Goal: Task Accomplishment & Management: Manage account settings

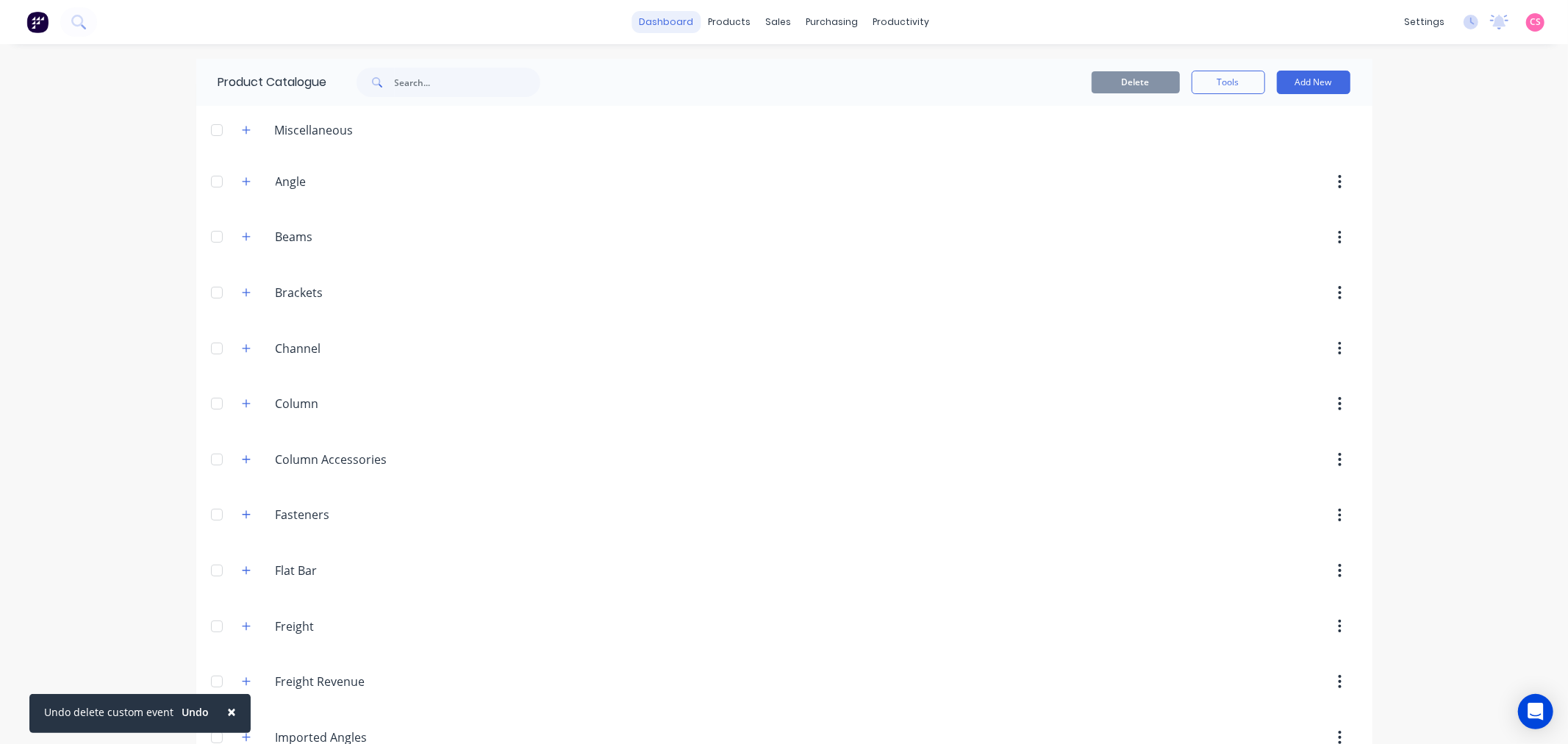
click at [658, 25] on link "dashboard" at bounding box center [666, 22] width 69 height 22
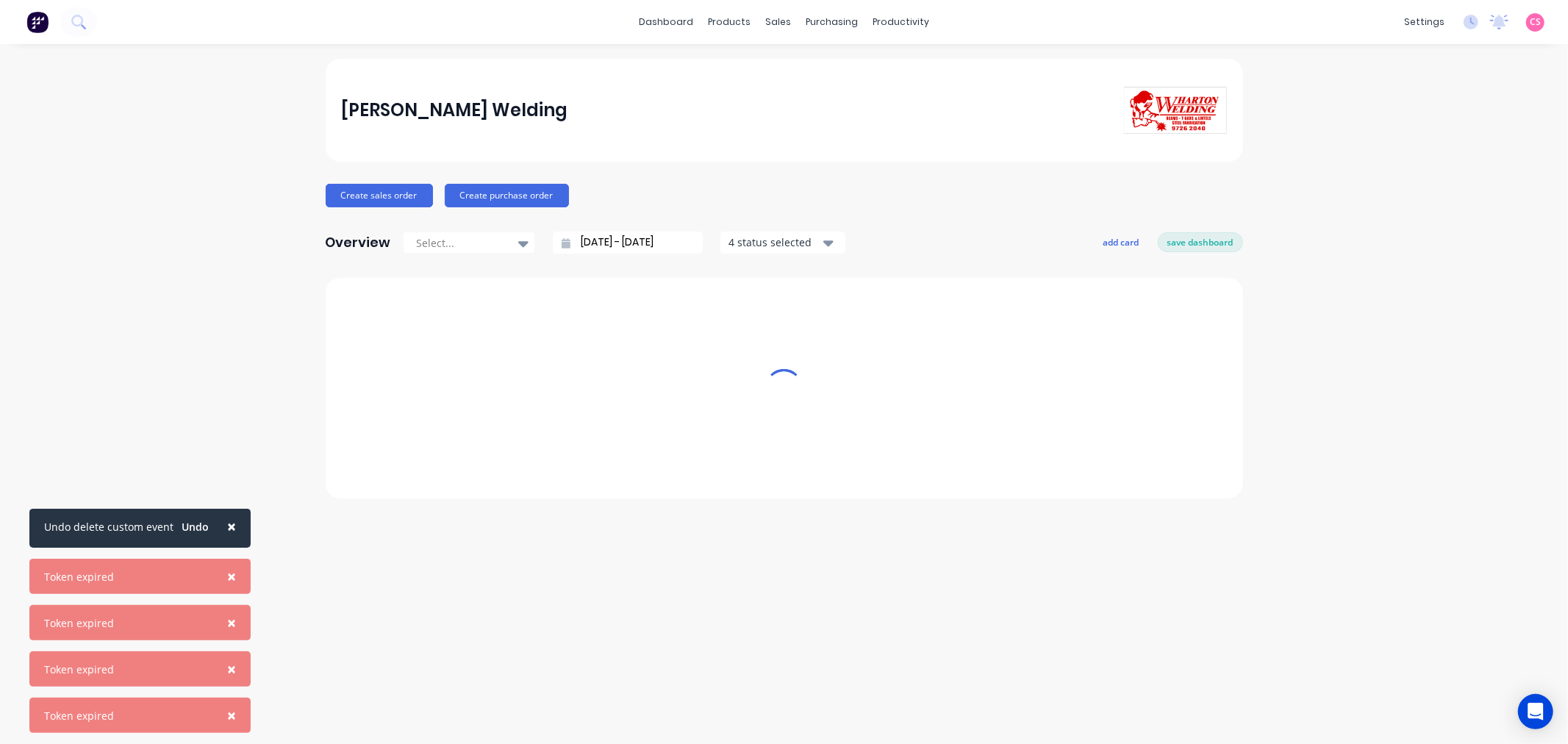
click at [1533, 25] on span "CS" at bounding box center [1536, 22] width 11 height 13
click at [1427, 186] on button "Sign out" at bounding box center [1443, 184] width 195 height 30
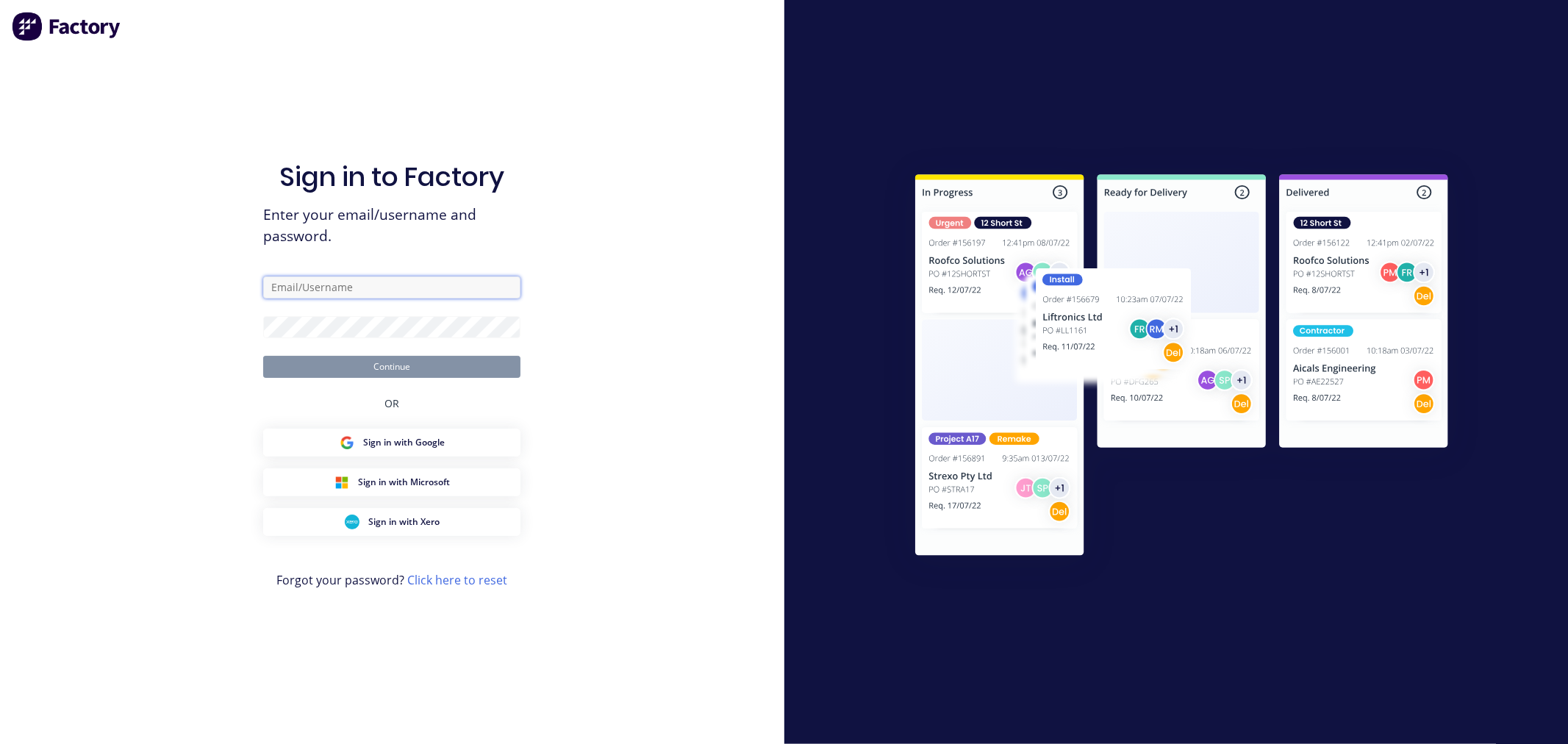
click at [364, 284] on input "text" at bounding box center [392, 287] width 257 height 22
type input "[PERSON_NAME][EMAIL_ADDRESS][DOMAIN_NAME]"
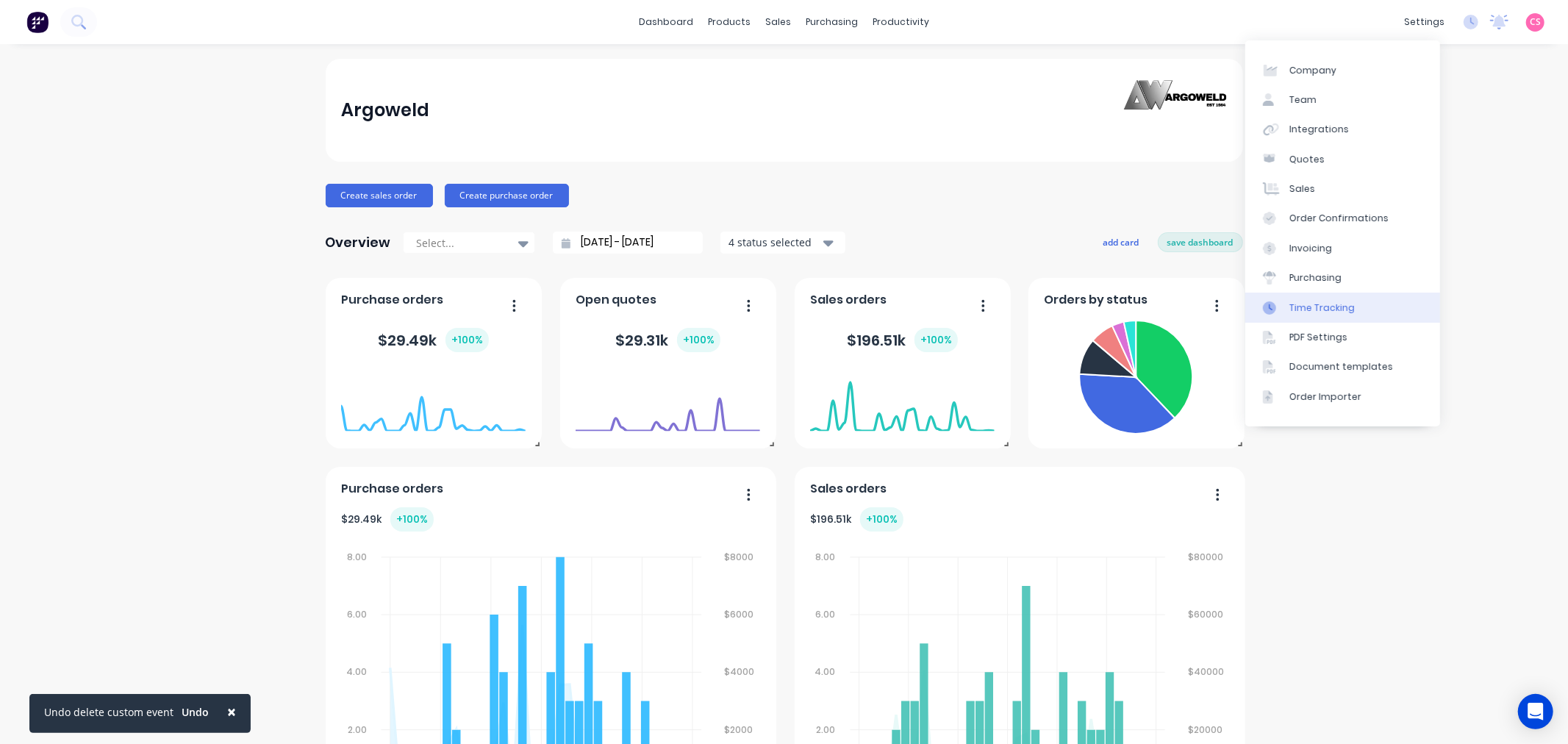
click at [1358, 308] on link "Time Tracking" at bounding box center [1342, 307] width 195 height 30
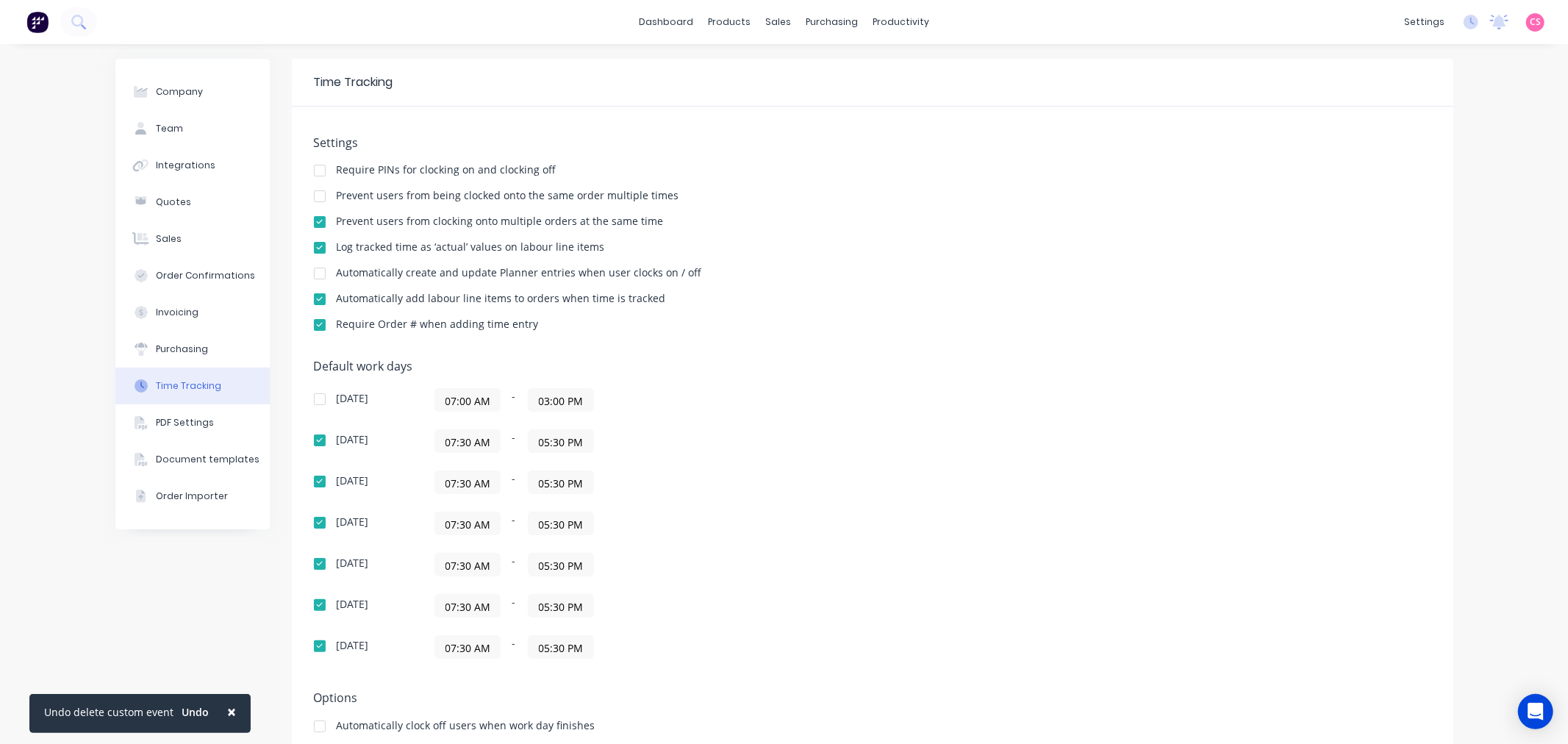
click at [315, 221] on div at bounding box center [320, 222] width 30 height 30
click at [309, 268] on div at bounding box center [320, 273] width 30 height 30
click at [315, 298] on div at bounding box center [320, 299] width 30 height 30
click at [310, 325] on div at bounding box center [320, 325] width 30 height 30
click at [194, 133] on button "Team" at bounding box center [193, 129] width 154 height 37
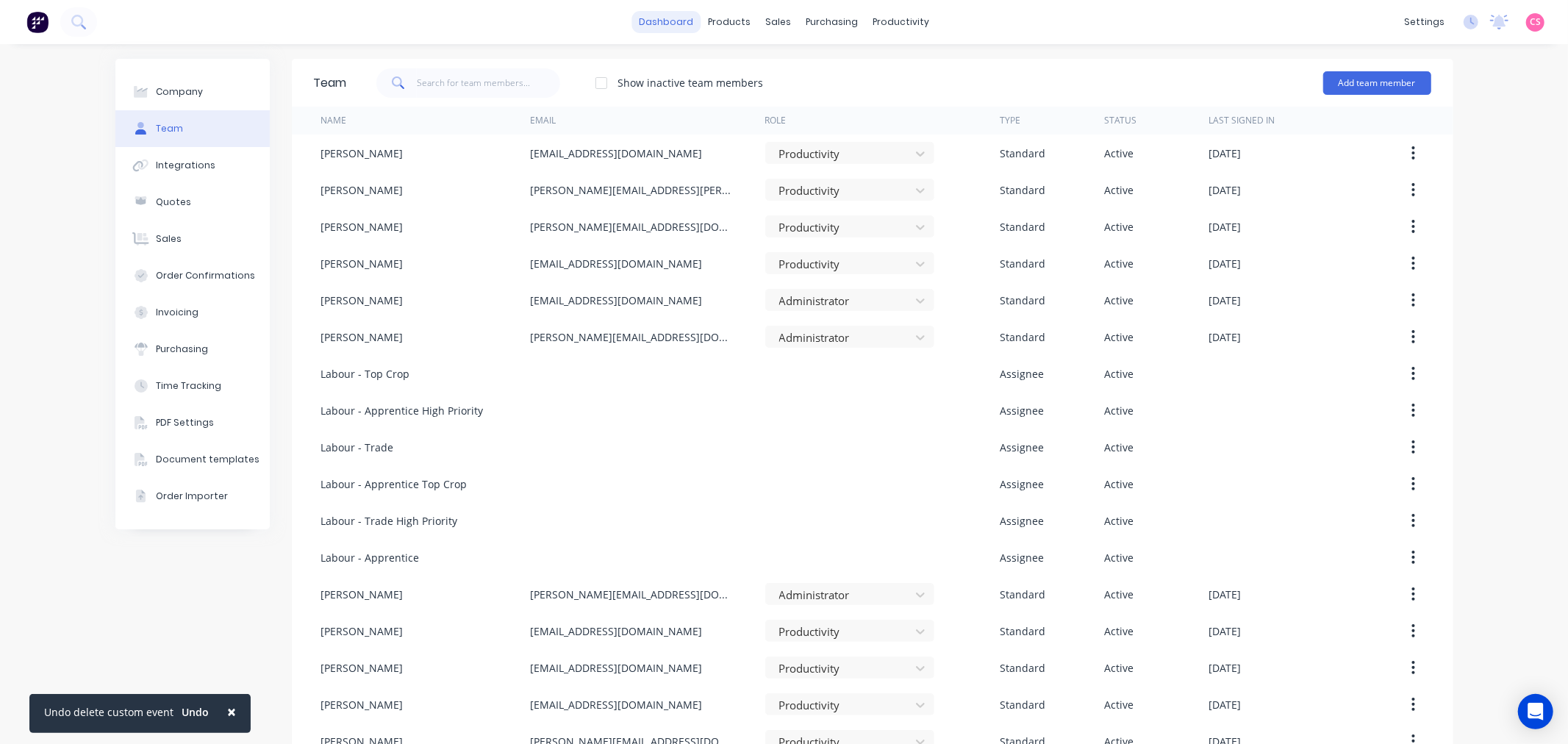
click at [650, 16] on link "dashboard" at bounding box center [666, 22] width 69 height 22
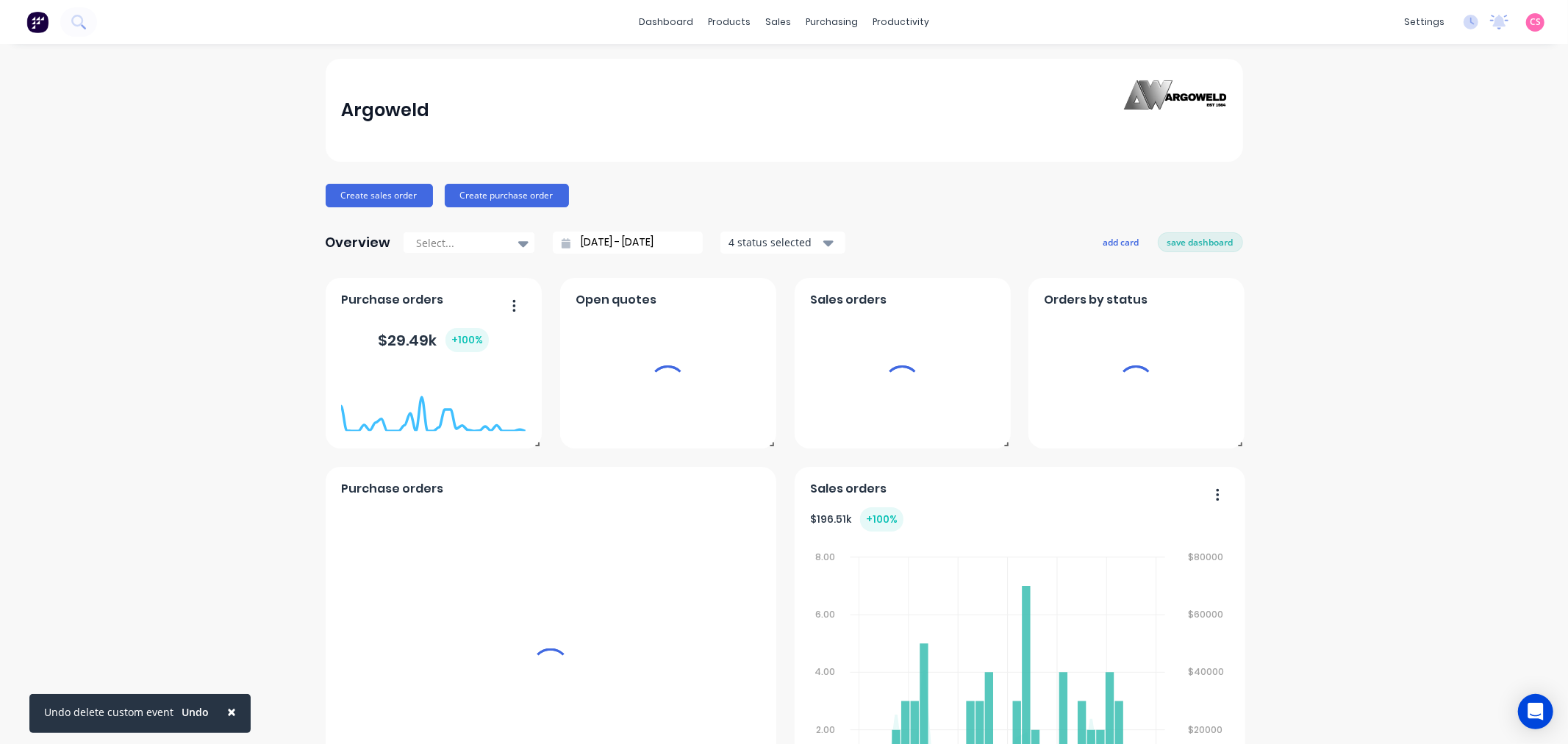
click at [1530, 21] on span "CS" at bounding box center [1536, 22] width 11 height 13
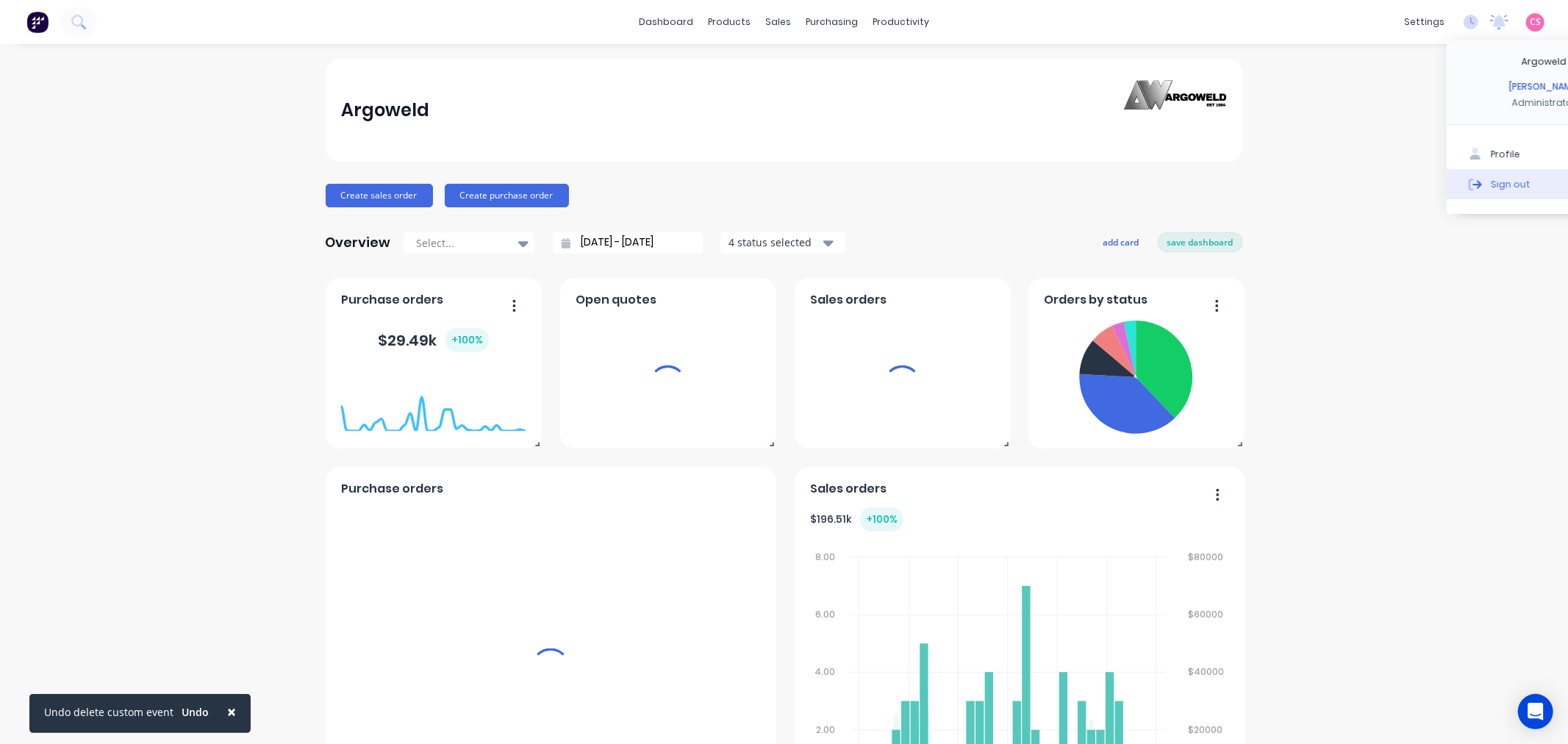
click at [1491, 187] on div "Sign out" at bounding box center [1510, 184] width 39 height 13
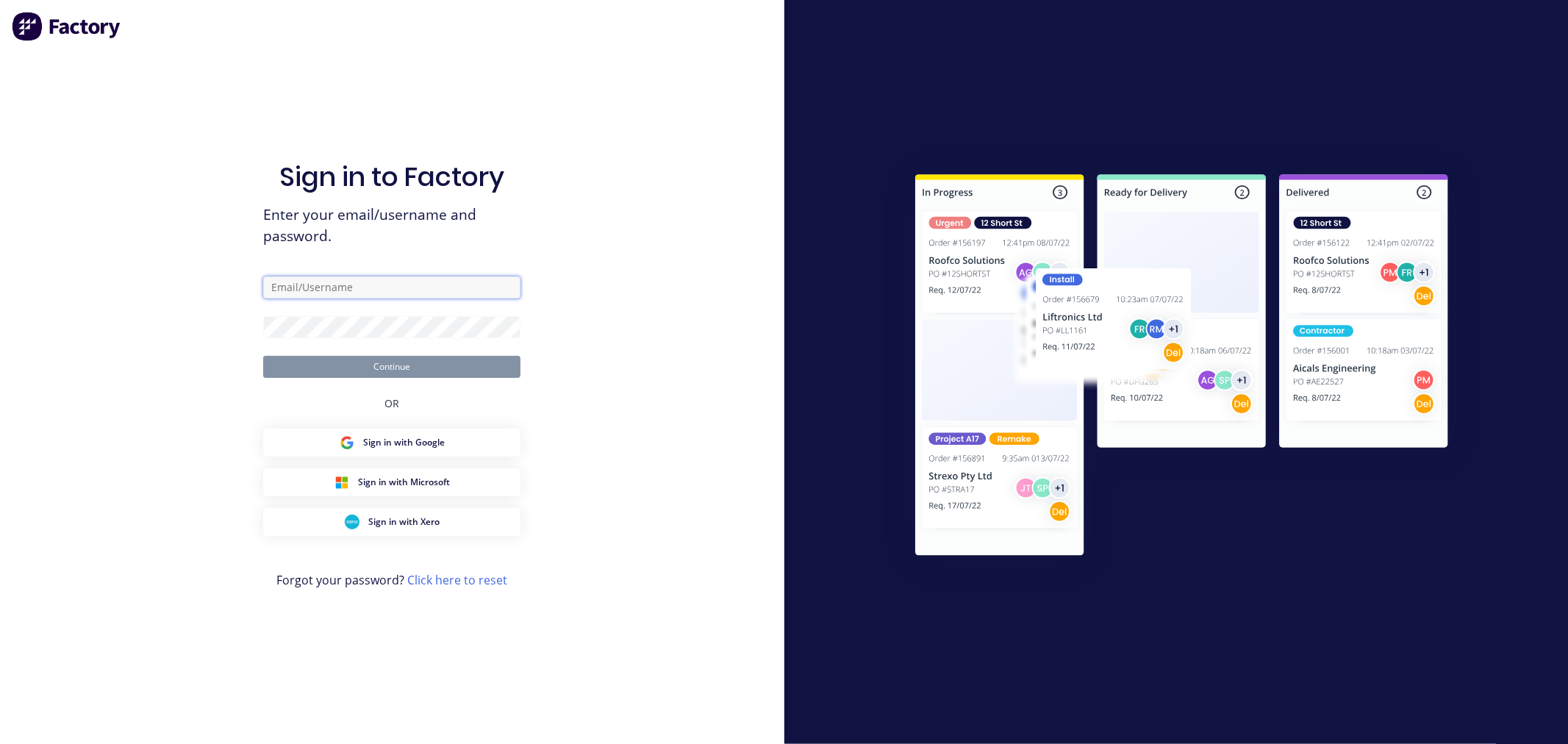
click at [292, 280] on input "text" at bounding box center [392, 287] width 257 height 22
type input "[PERSON_NAME][EMAIL_ADDRESS][DOMAIN_NAME]"
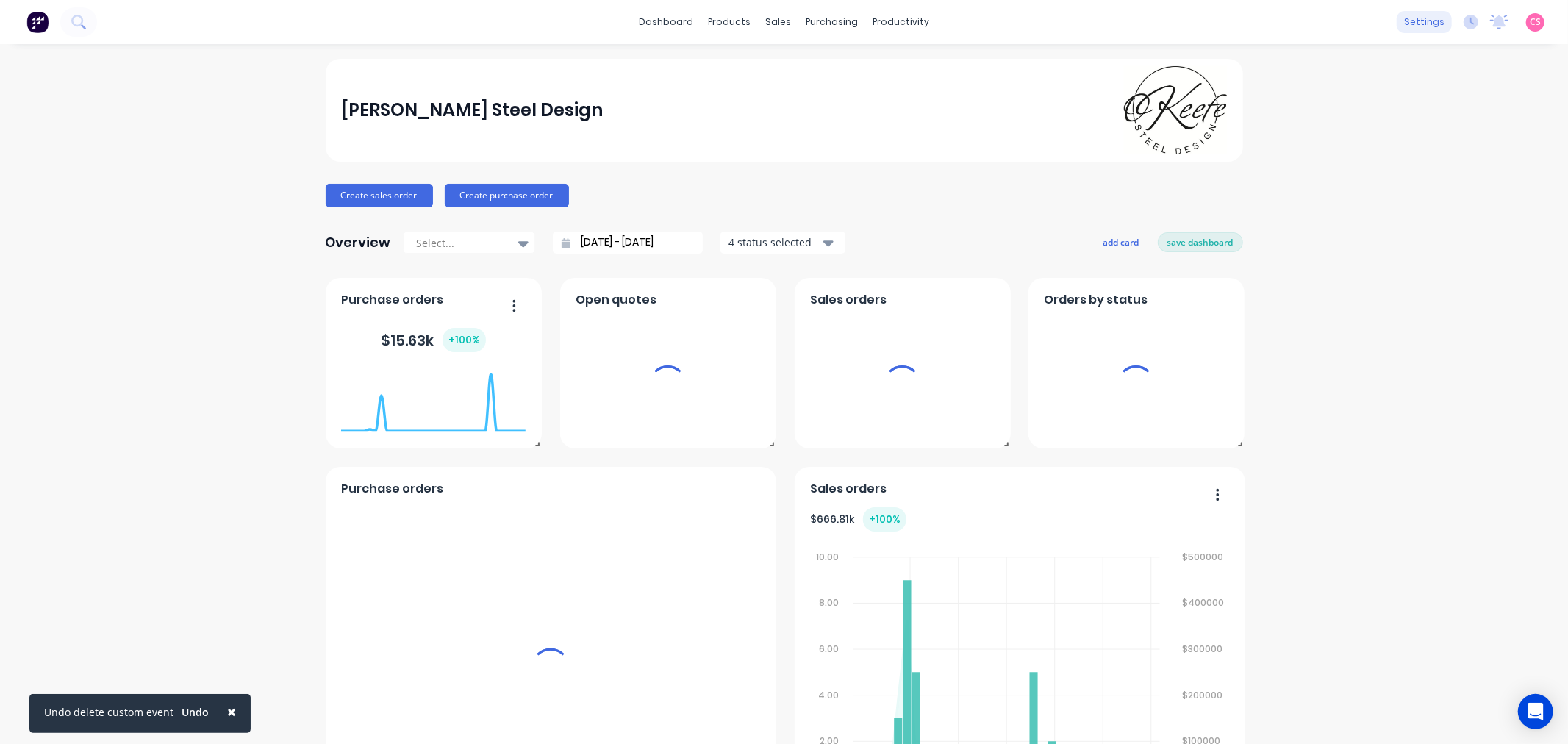
click at [1409, 21] on div "settings" at bounding box center [1424, 22] width 55 height 22
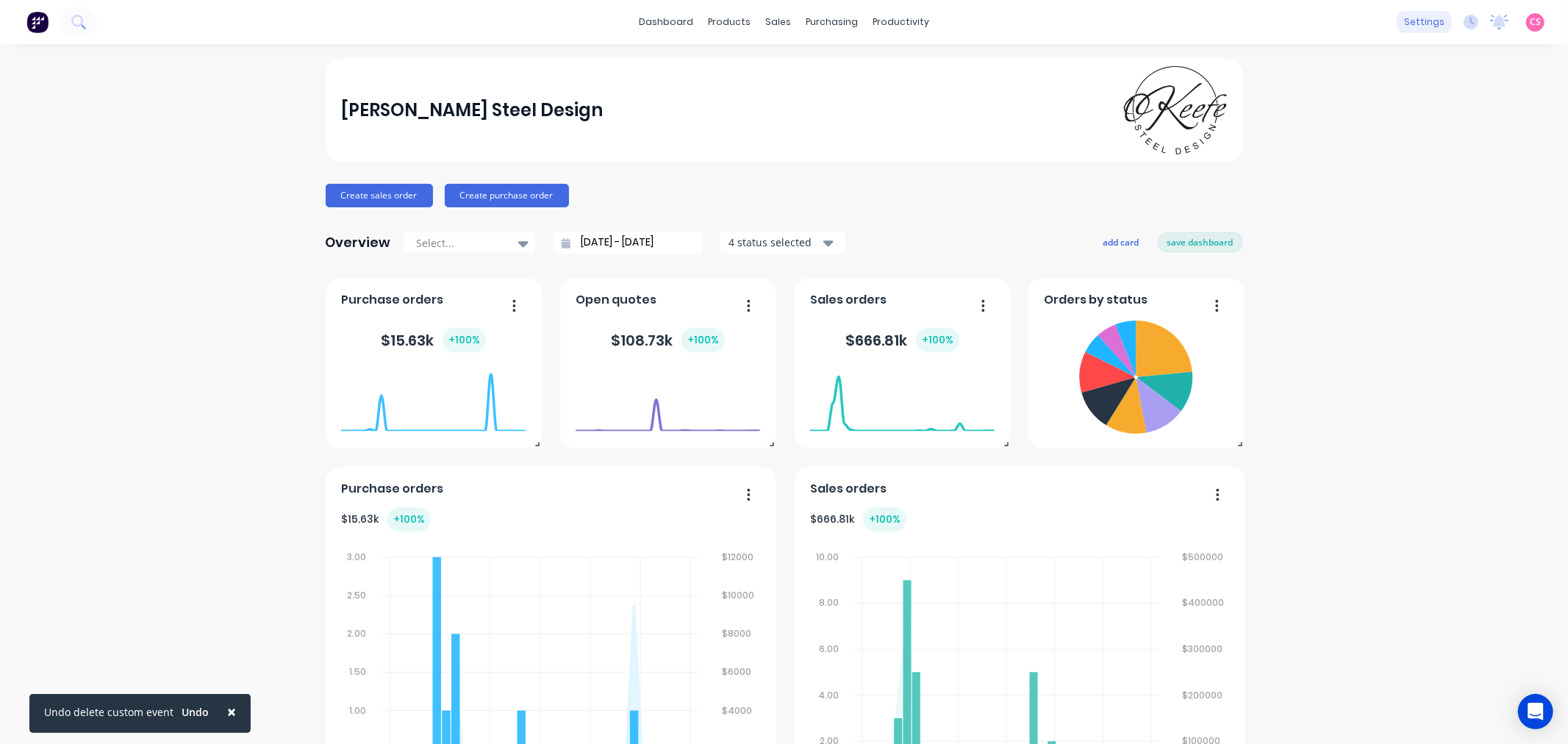
click at [1410, 17] on div "settings" at bounding box center [1424, 22] width 55 height 22
click at [1410, 22] on div "settings" at bounding box center [1424, 22] width 55 height 22
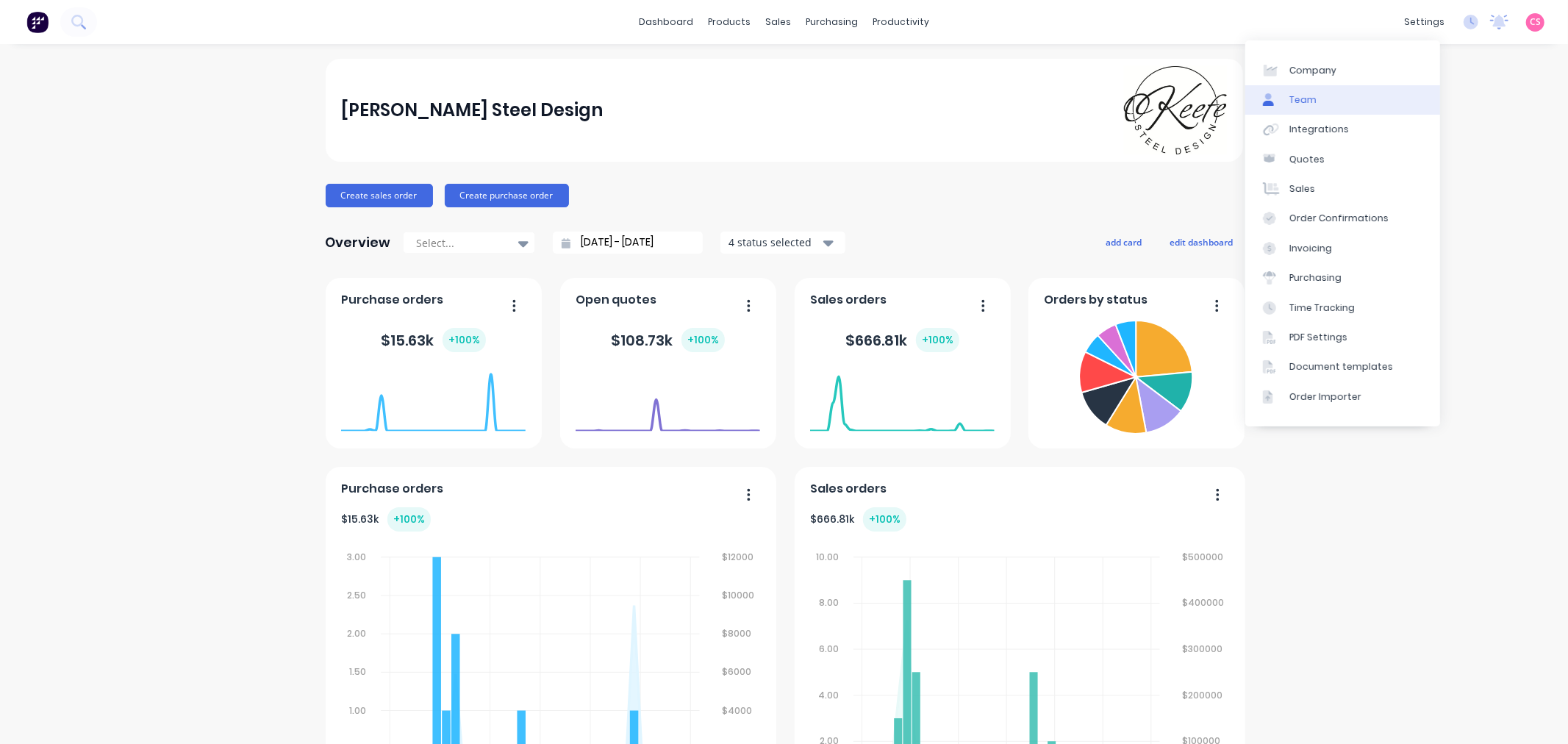
drag, startPoint x: 1316, startPoint y: 98, endPoint x: 1305, endPoint y: 108, distance: 14.9
click at [1316, 98] on link "Team" at bounding box center [1342, 100] width 195 height 30
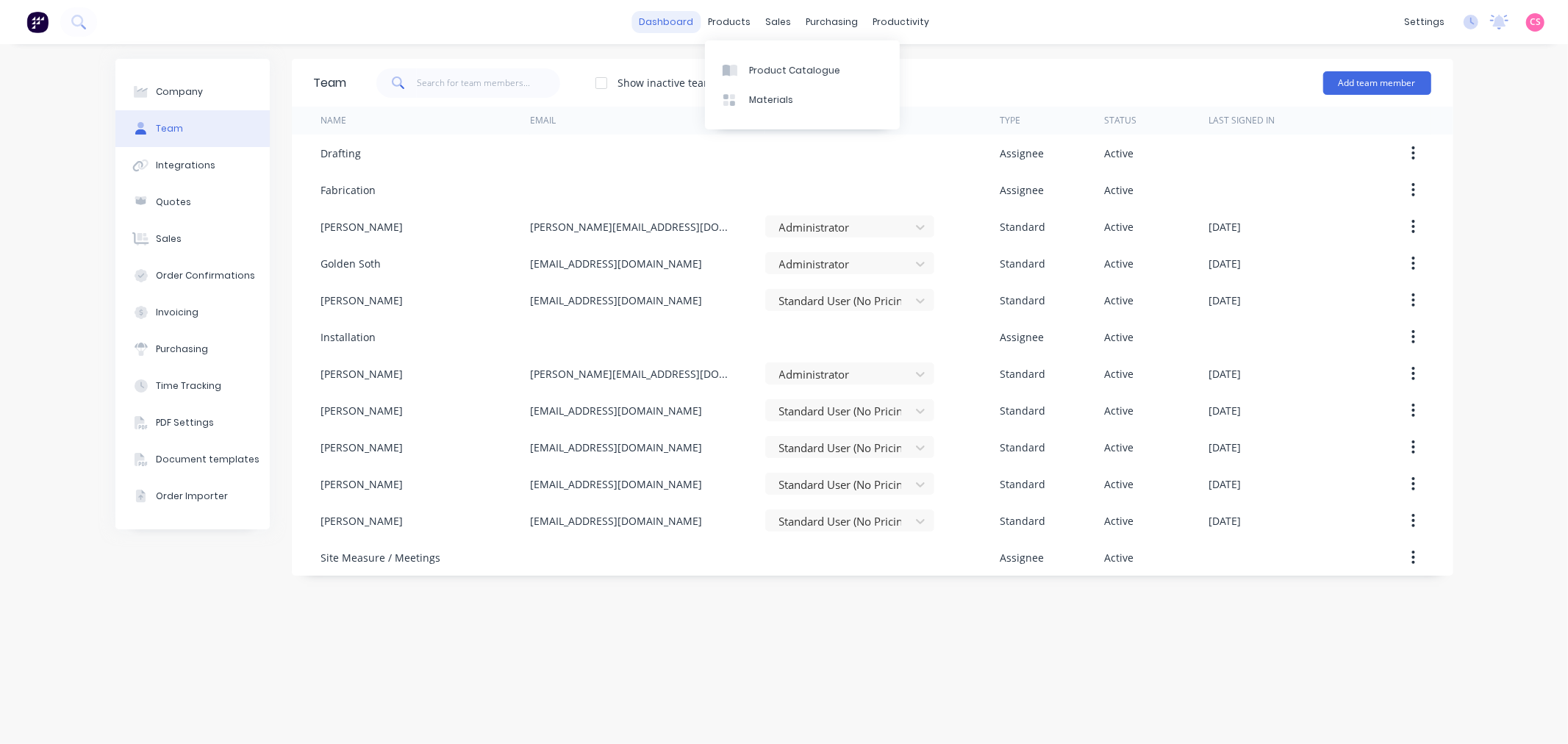
click at [666, 20] on link "dashboard" at bounding box center [666, 22] width 69 height 22
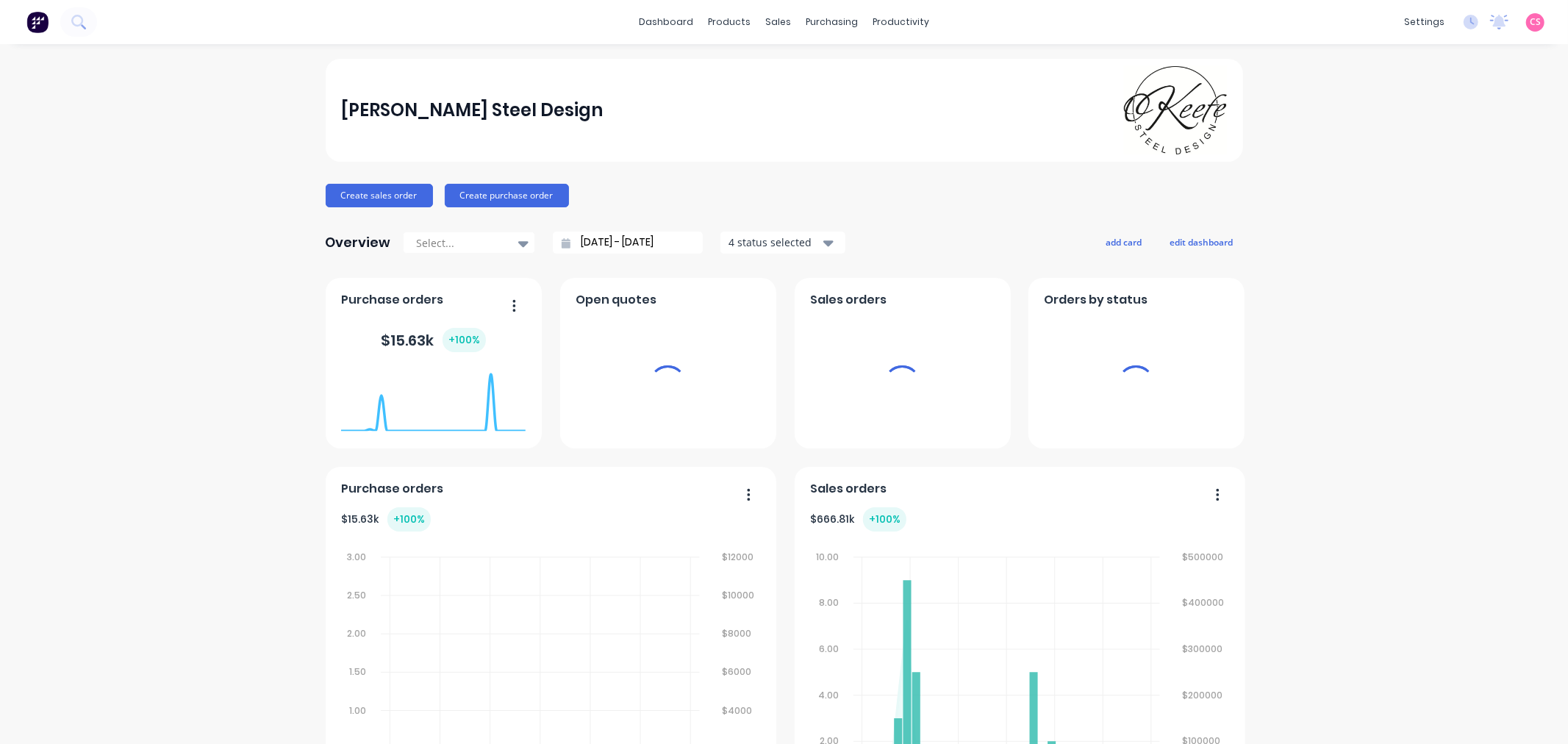
click at [1530, 22] on span "CS" at bounding box center [1536, 22] width 11 height 13
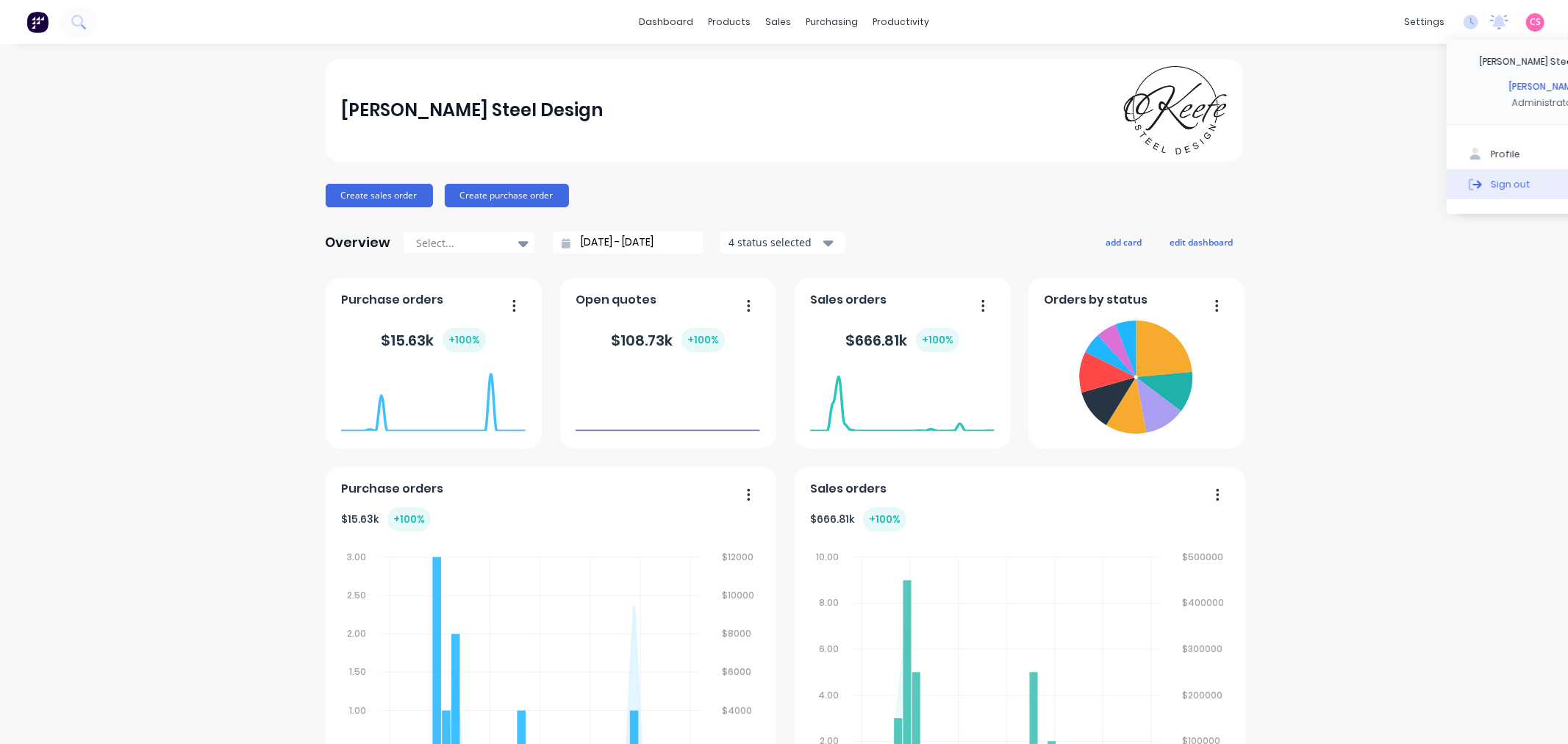
drag, startPoint x: 1494, startPoint y: 181, endPoint x: 1501, endPoint y: 178, distance: 7.6
click at [1497, 179] on button "Sign out" at bounding box center [1544, 184] width 195 height 30
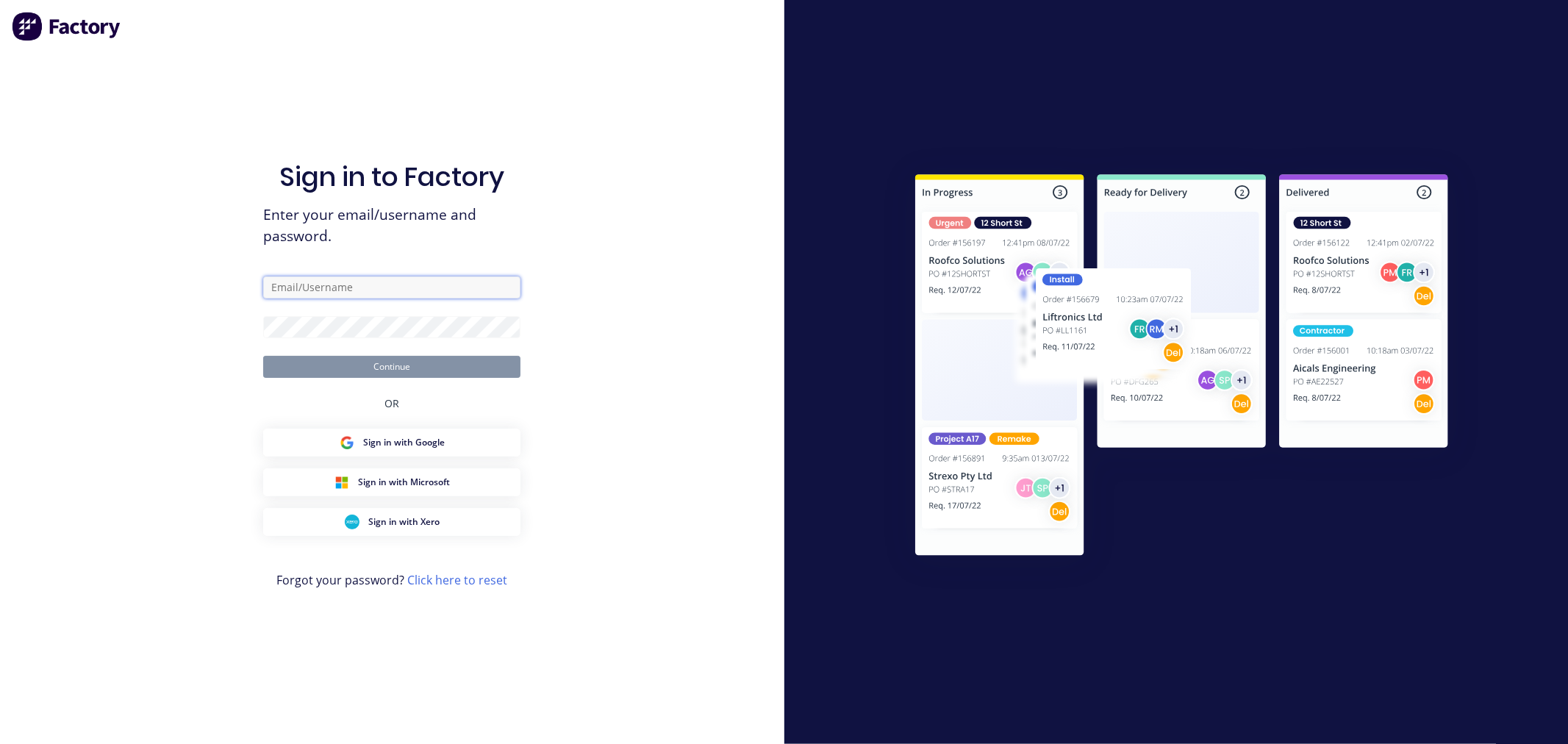
click at [307, 283] on input "text" at bounding box center [392, 287] width 257 height 22
type input "[PERSON_NAME][EMAIL_ADDRESS][DOMAIN_NAME]"
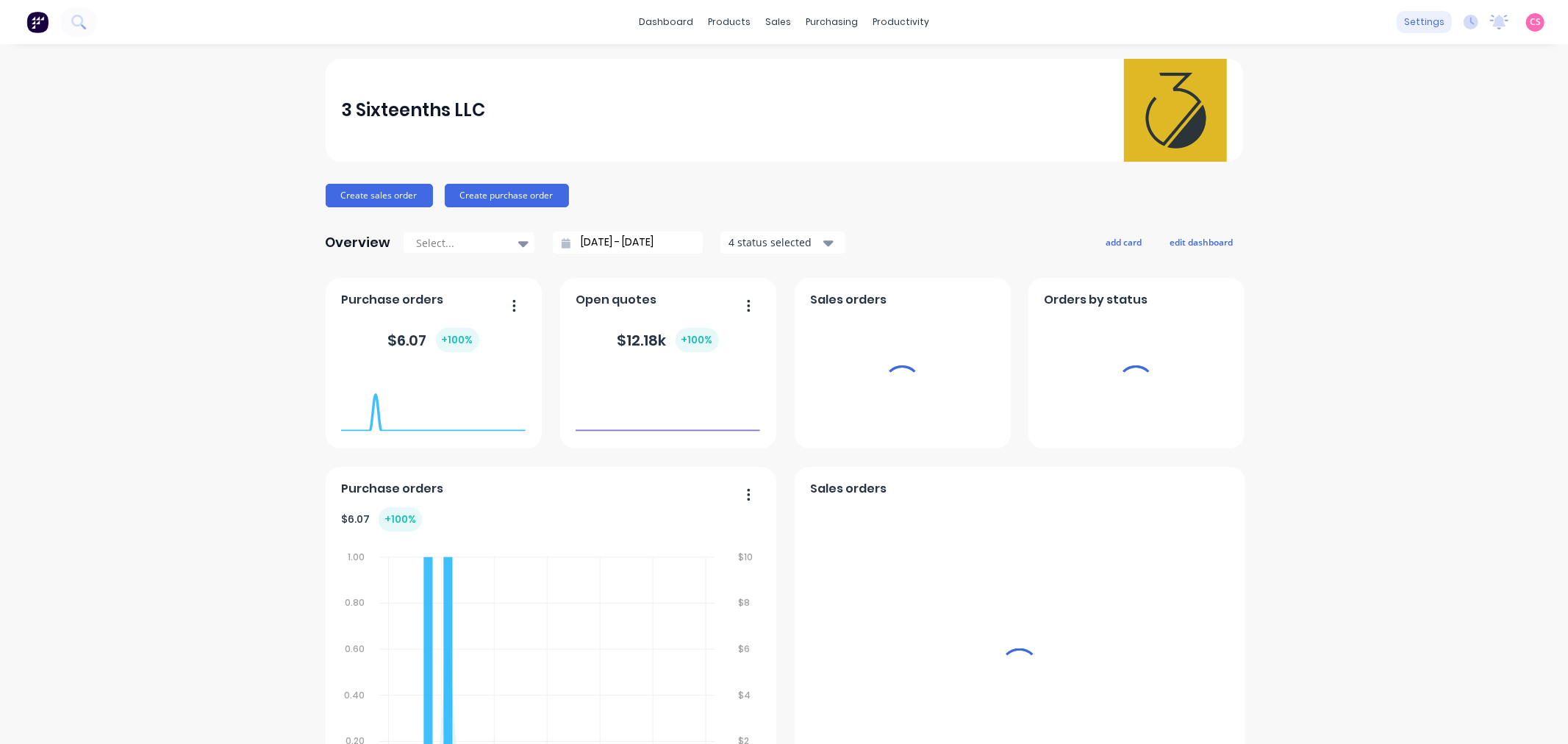
click at [1410, 23] on div "settings" at bounding box center [1424, 22] width 55 height 22
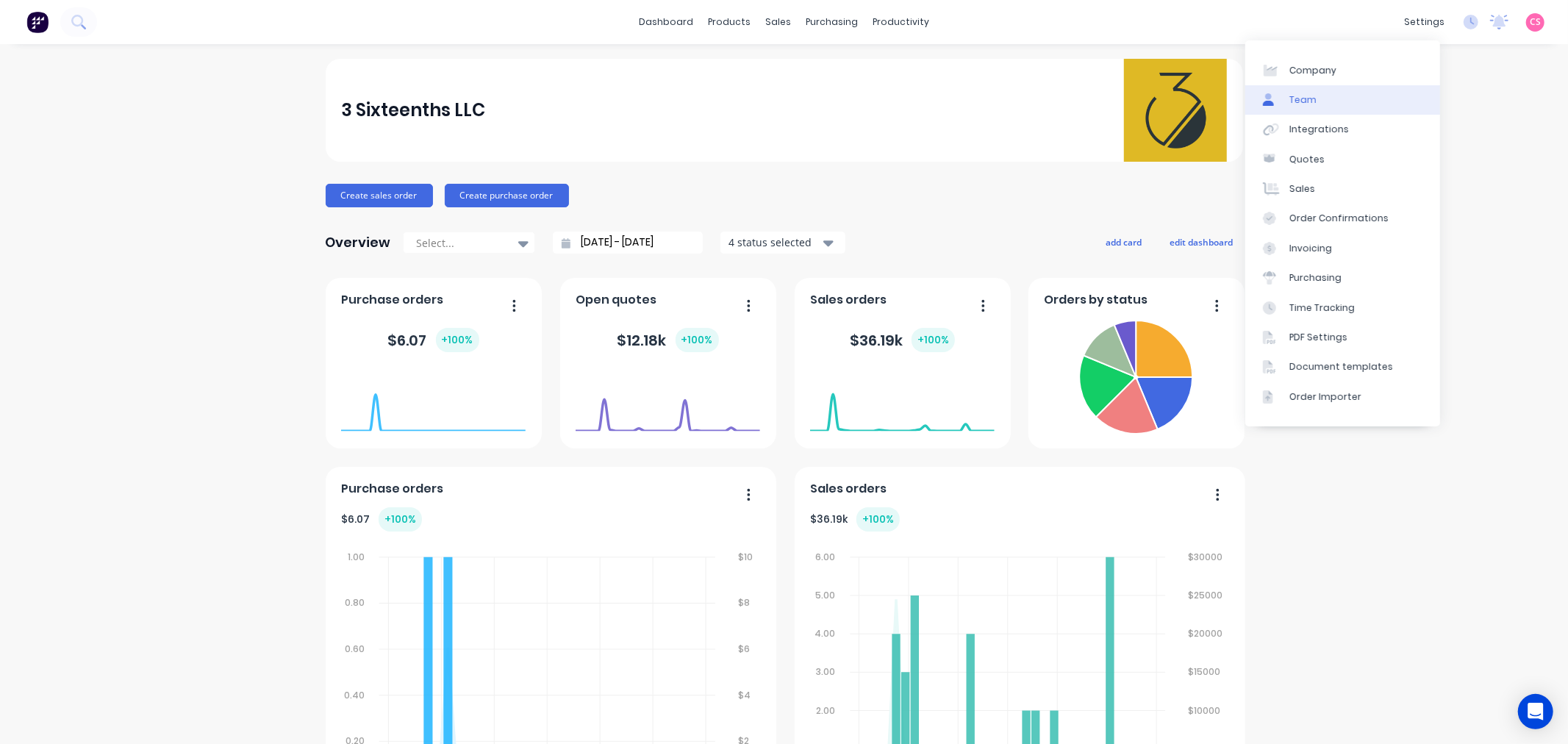
click at [1339, 97] on link "Team" at bounding box center [1342, 100] width 195 height 30
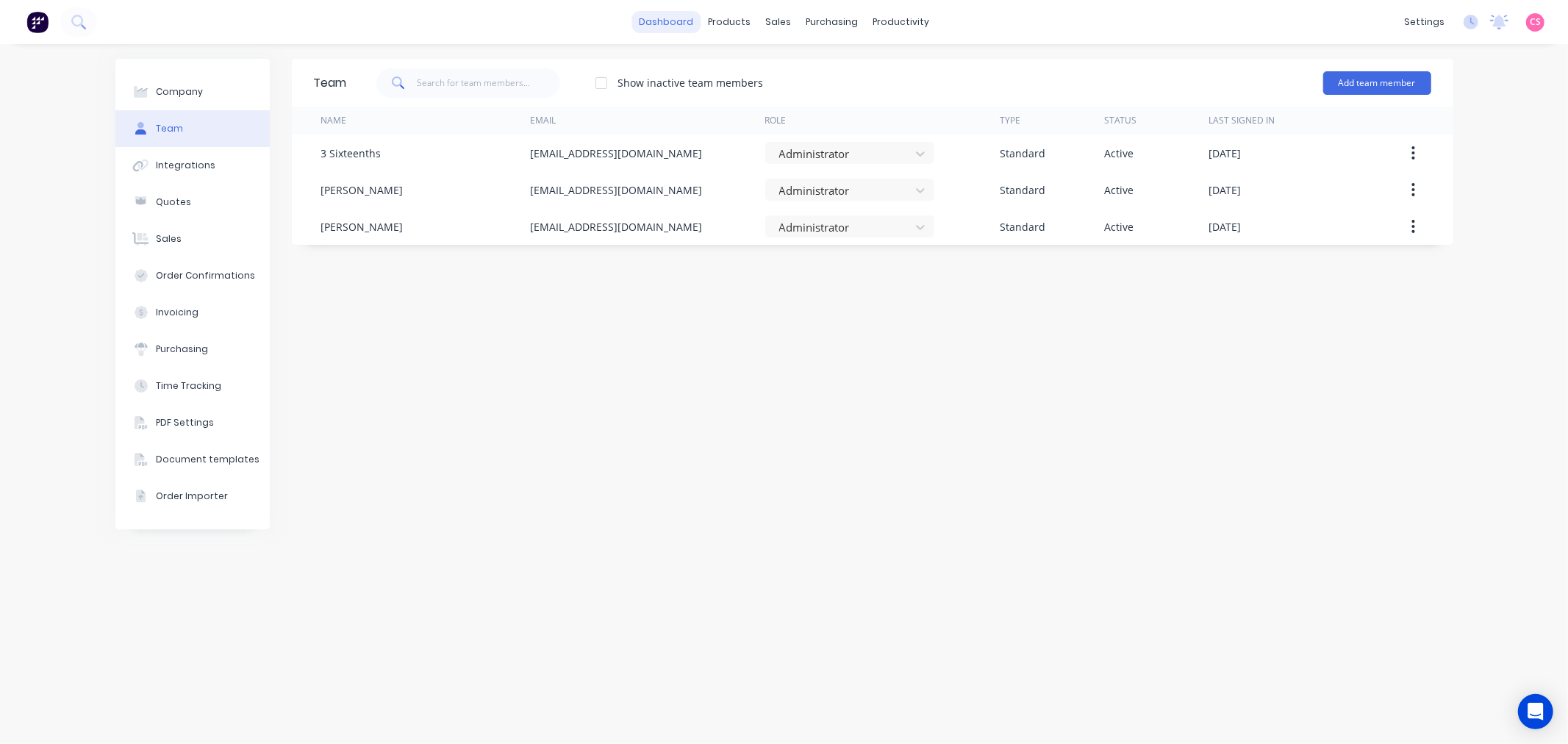
click at [668, 20] on link "dashboard" at bounding box center [666, 22] width 69 height 22
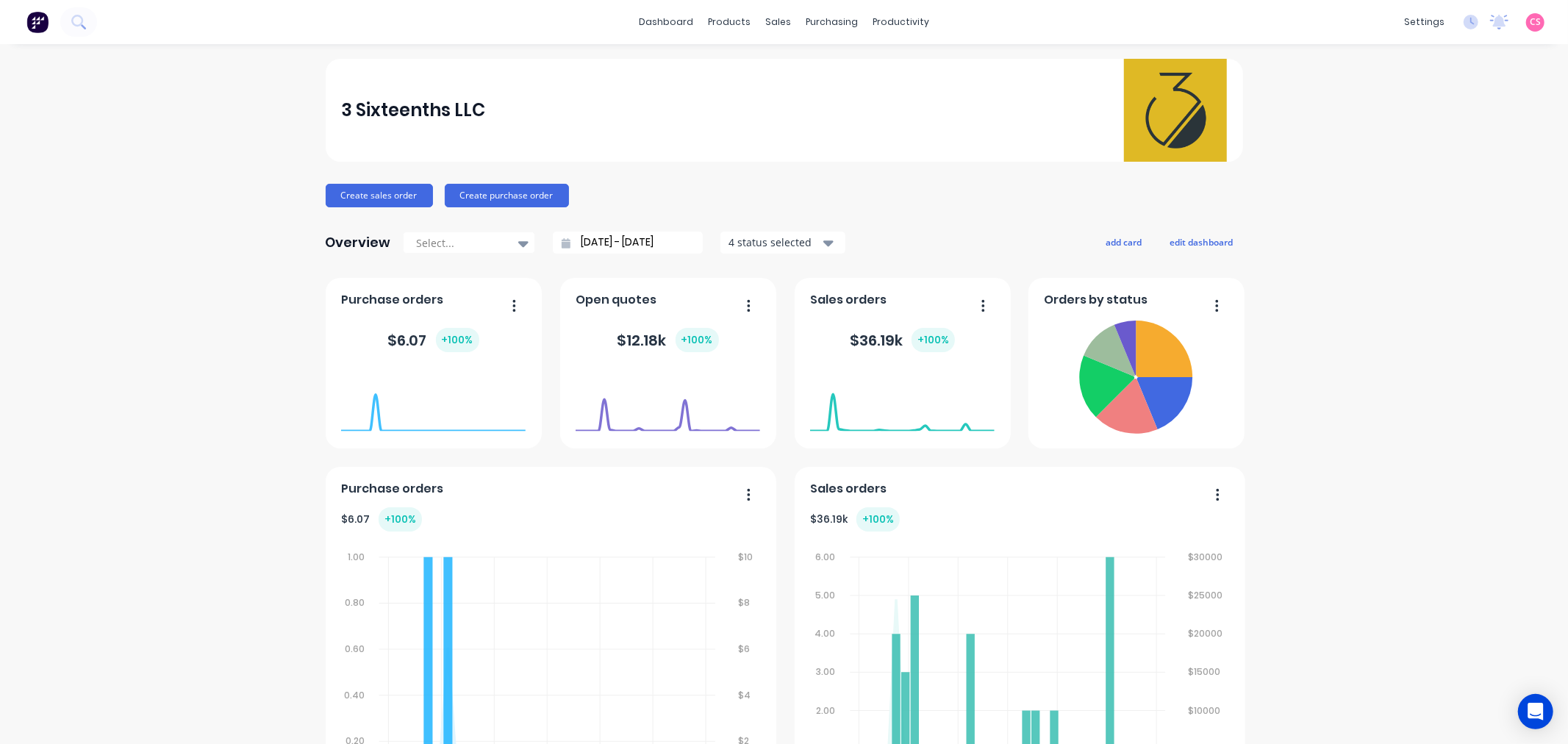
click at [1530, 23] on span "CS" at bounding box center [1536, 22] width 11 height 13
click at [1418, 182] on button "Sign out" at bounding box center [1443, 184] width 195 height 30
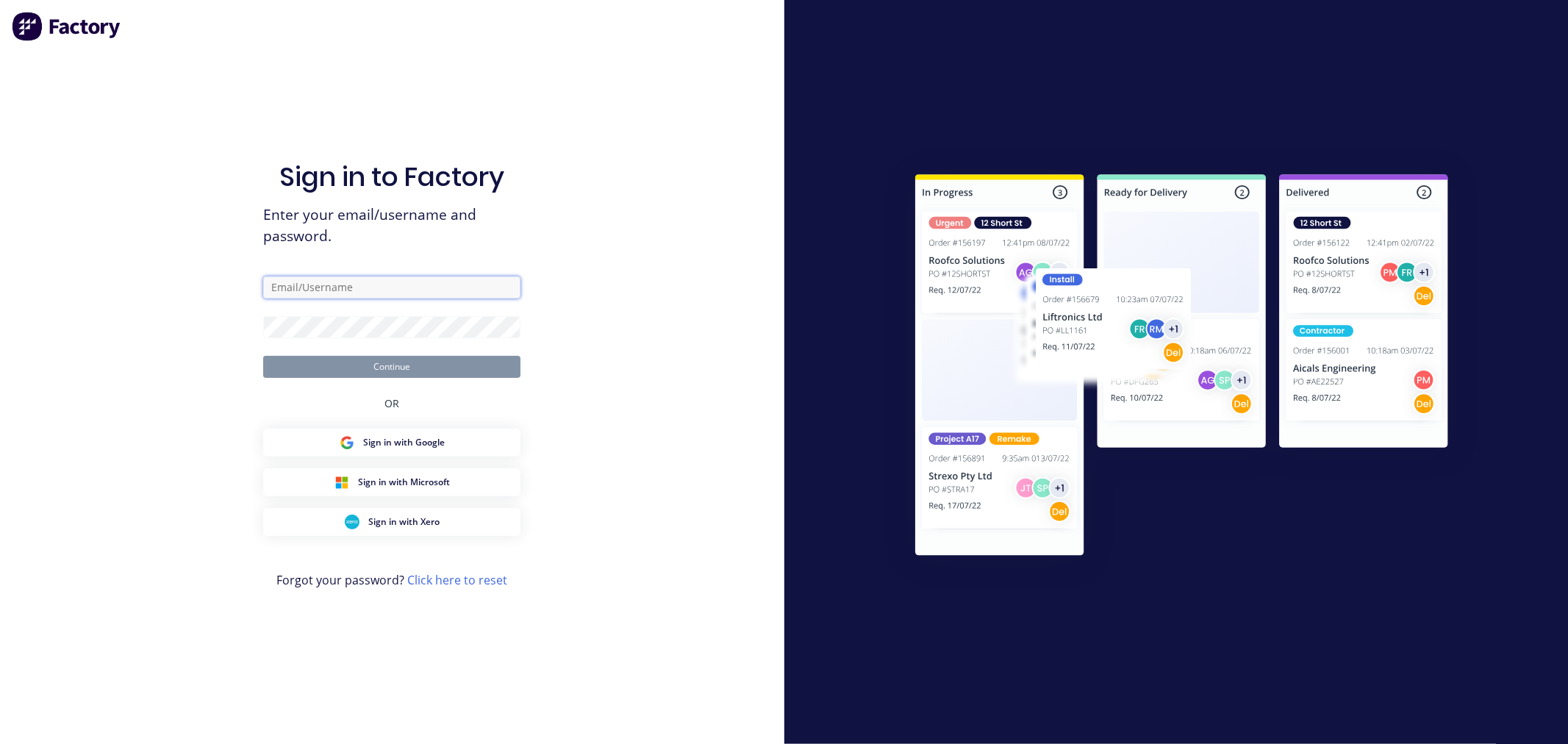
click at [303, 289] on input "text" at bounding box center [392, 287] width 257 height 22
type input "[PERSON_NAME][EMAIL_ADDRESS][DOMAIN_NAME]"
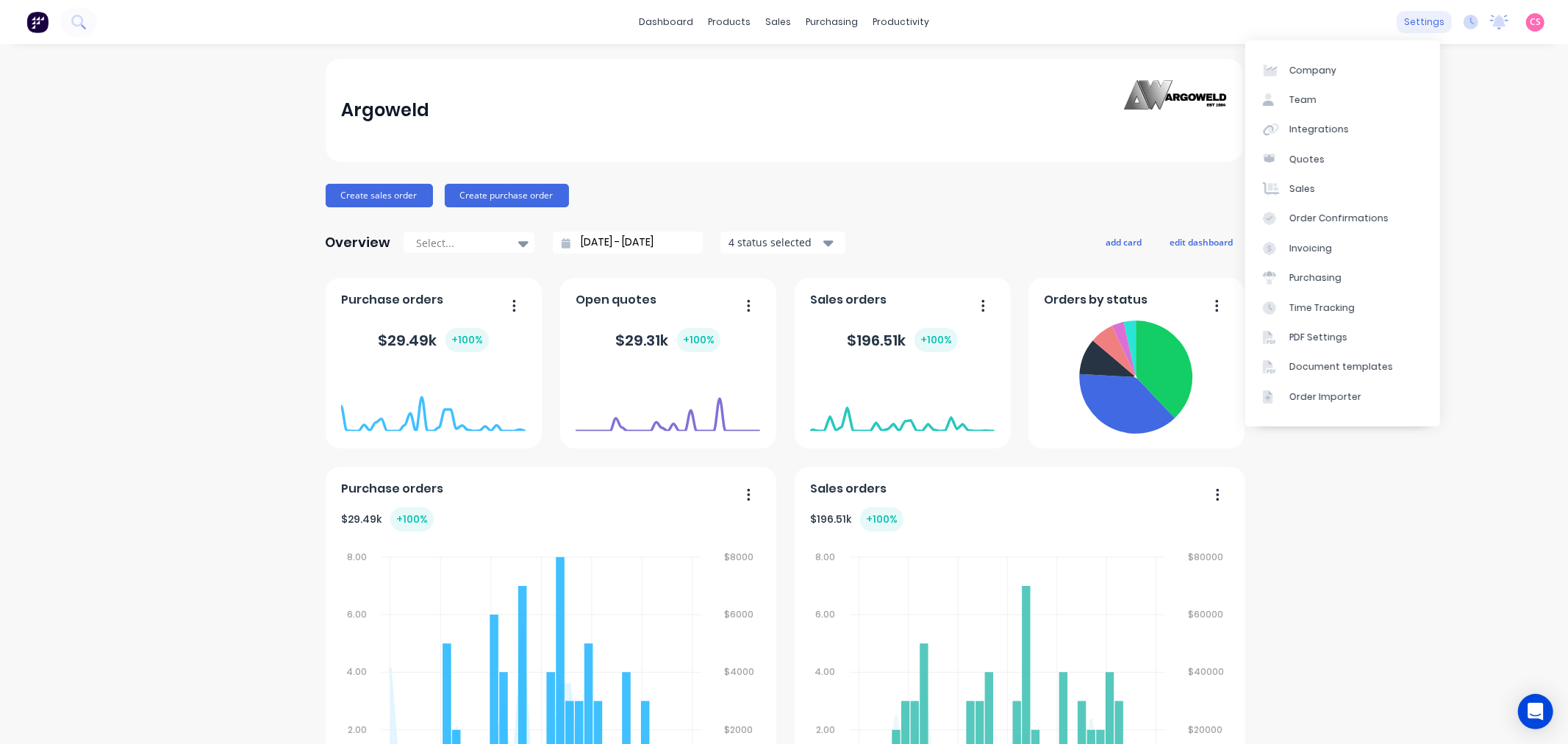
click at [1398, 25] on div "settings" at bounding box center [1424, 22] width 55 height 22
click at [1312, 308] on div "Time Tracking" at bounding box center [1321, 308] width 65 height 13
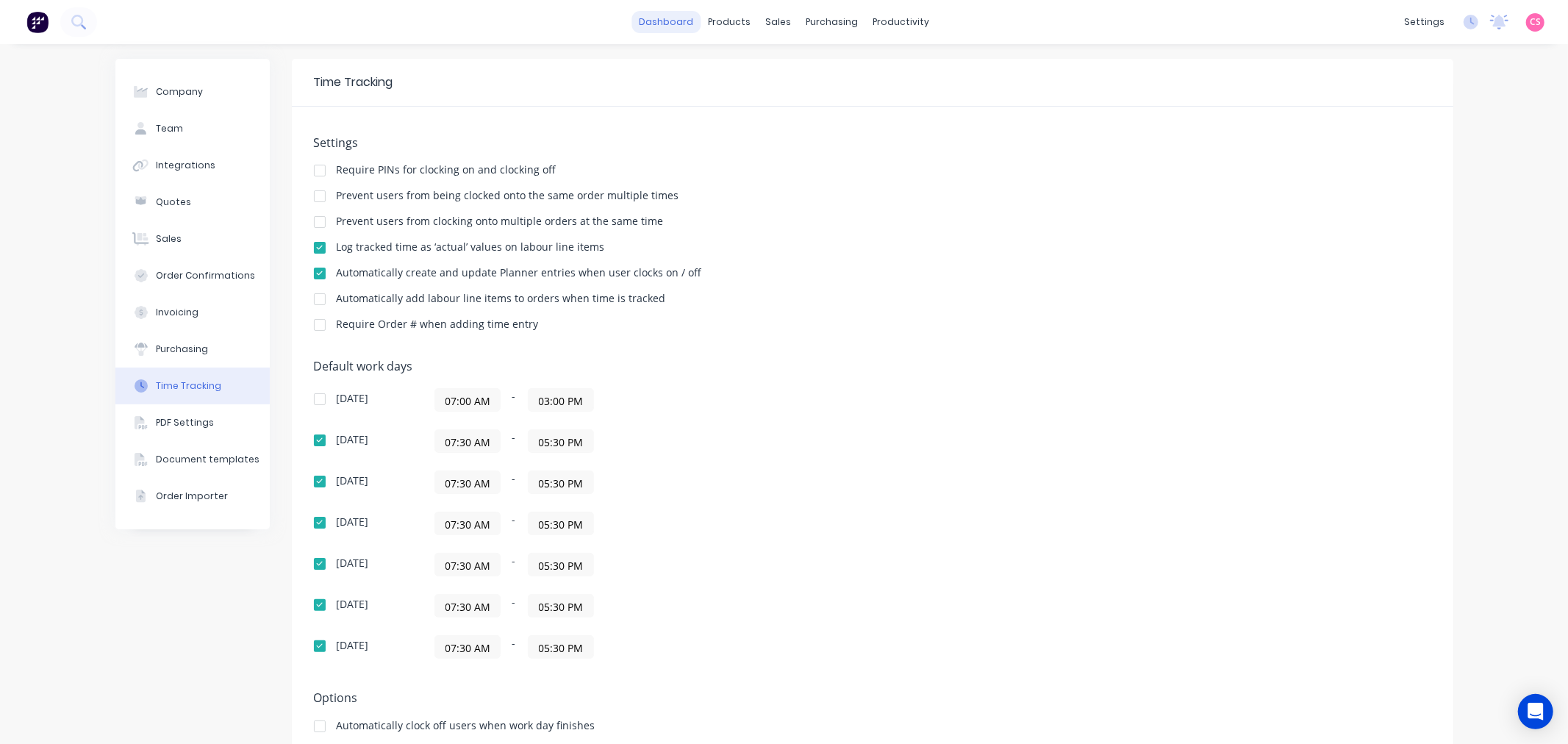
click at [664, 19] on link "dashboard" at bounding box center [666, 22] width 69 height 22
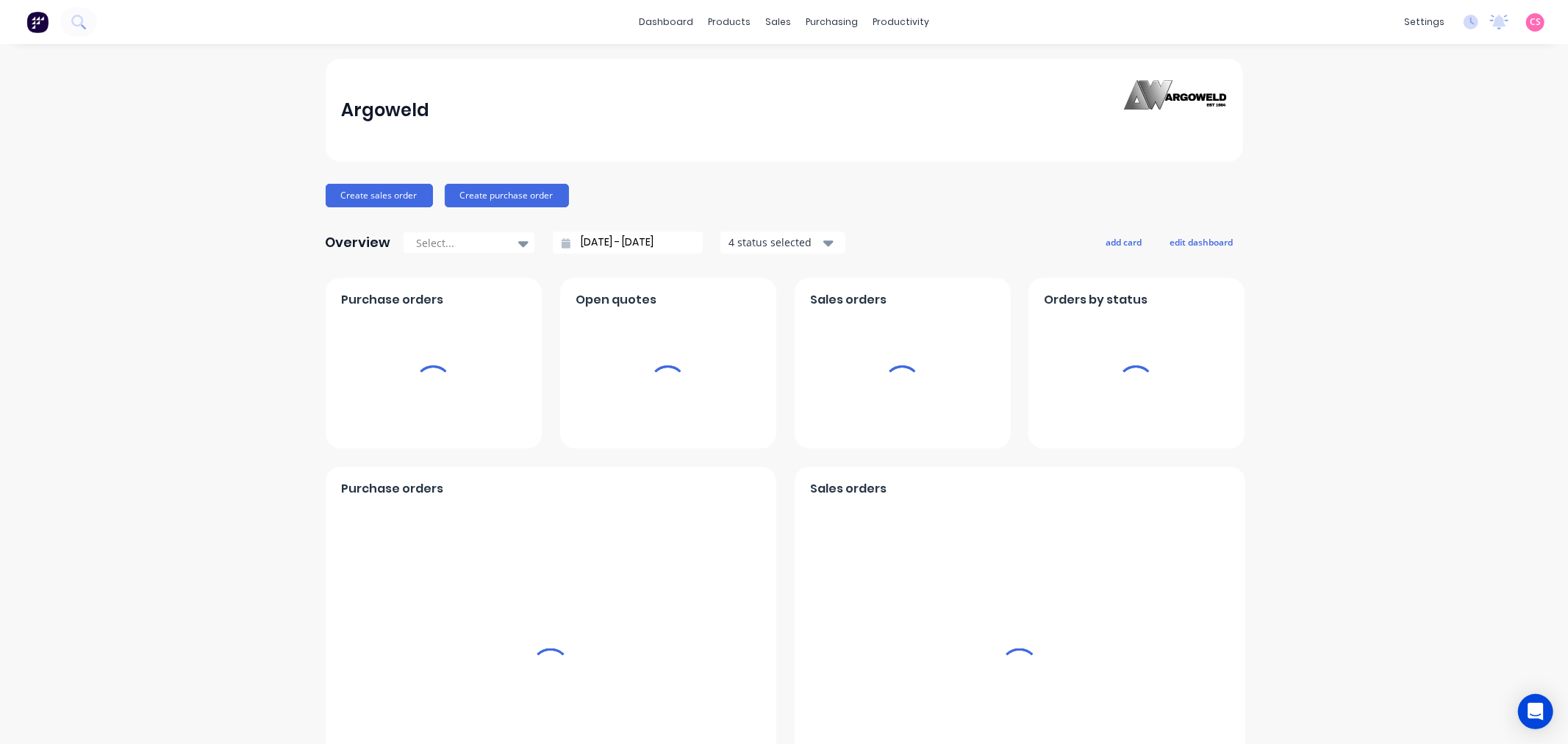
click at [1530, 22] on span "CS" at bounding box center [1536, 22] width 11 height 13
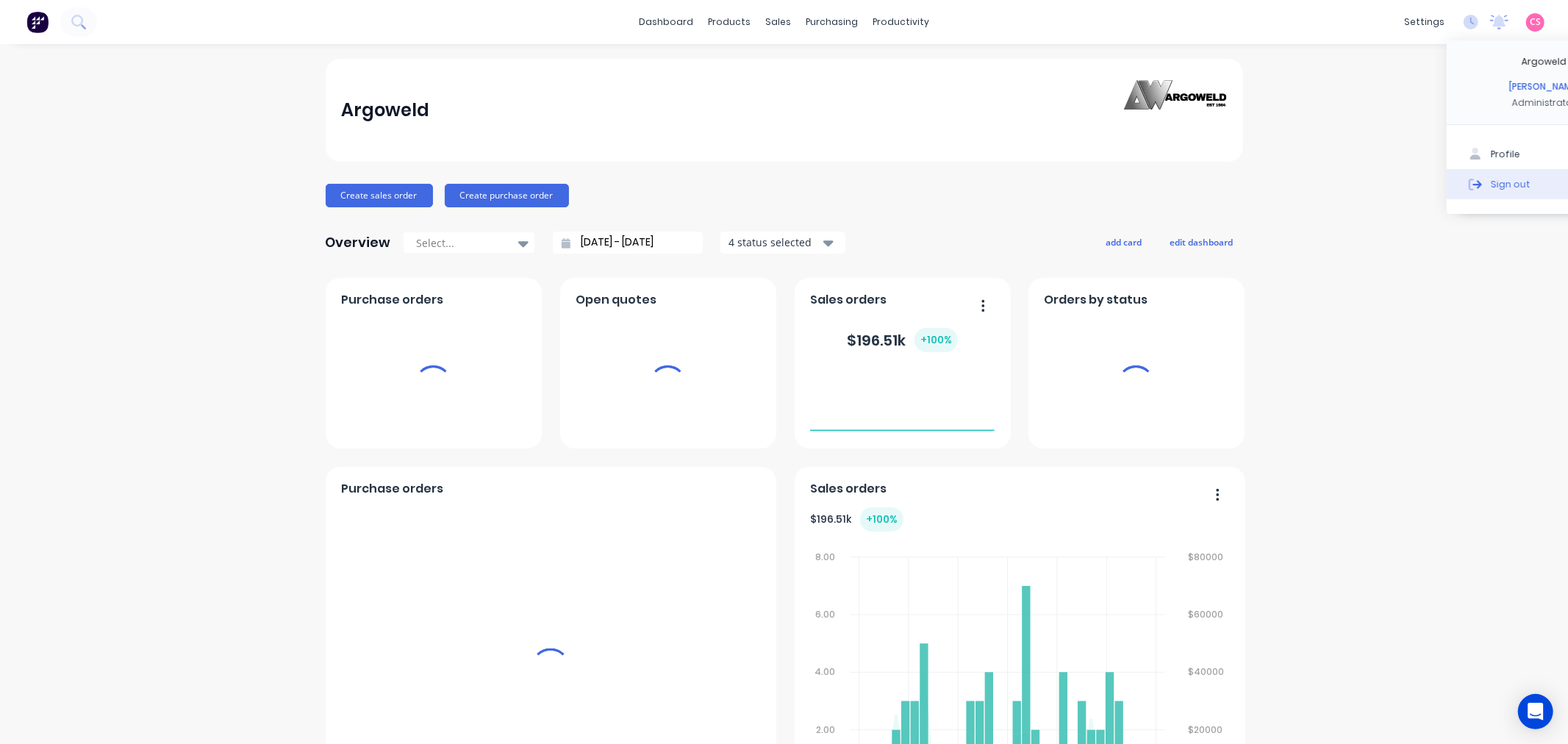
click at [1496, 187] on div "Sign out" at bounding box center [1510, 184] width 39 height 13
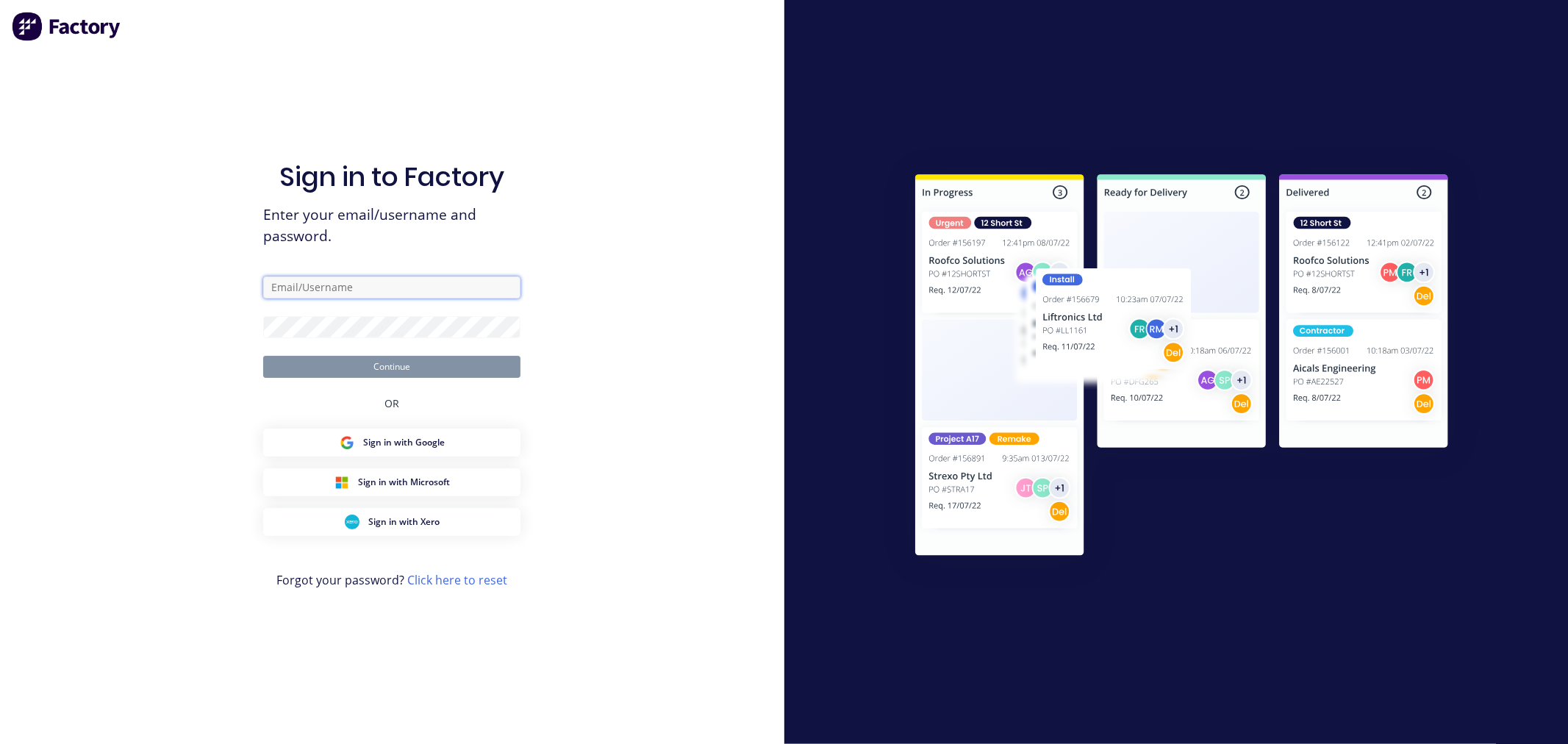
click at [336, 295] on input "text" at bounding box center [392, 287] width 257 height 22
type input "[PERSON_NAME][EMAIL_ADDRESS][DOMAIN_NAME]"
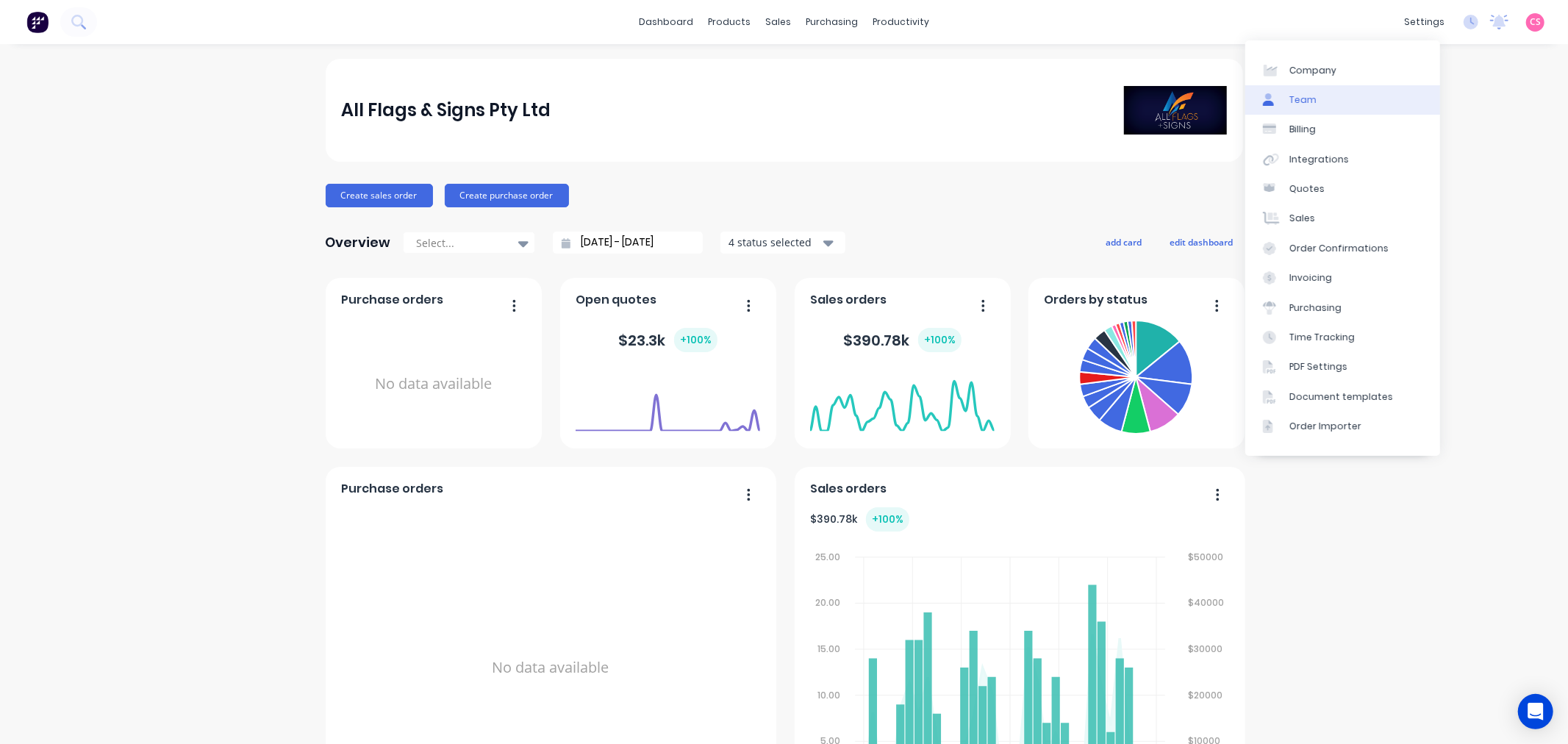
click at [1324, 104] on link "Team" at bounding box center [1342, 100] width 195 height 30
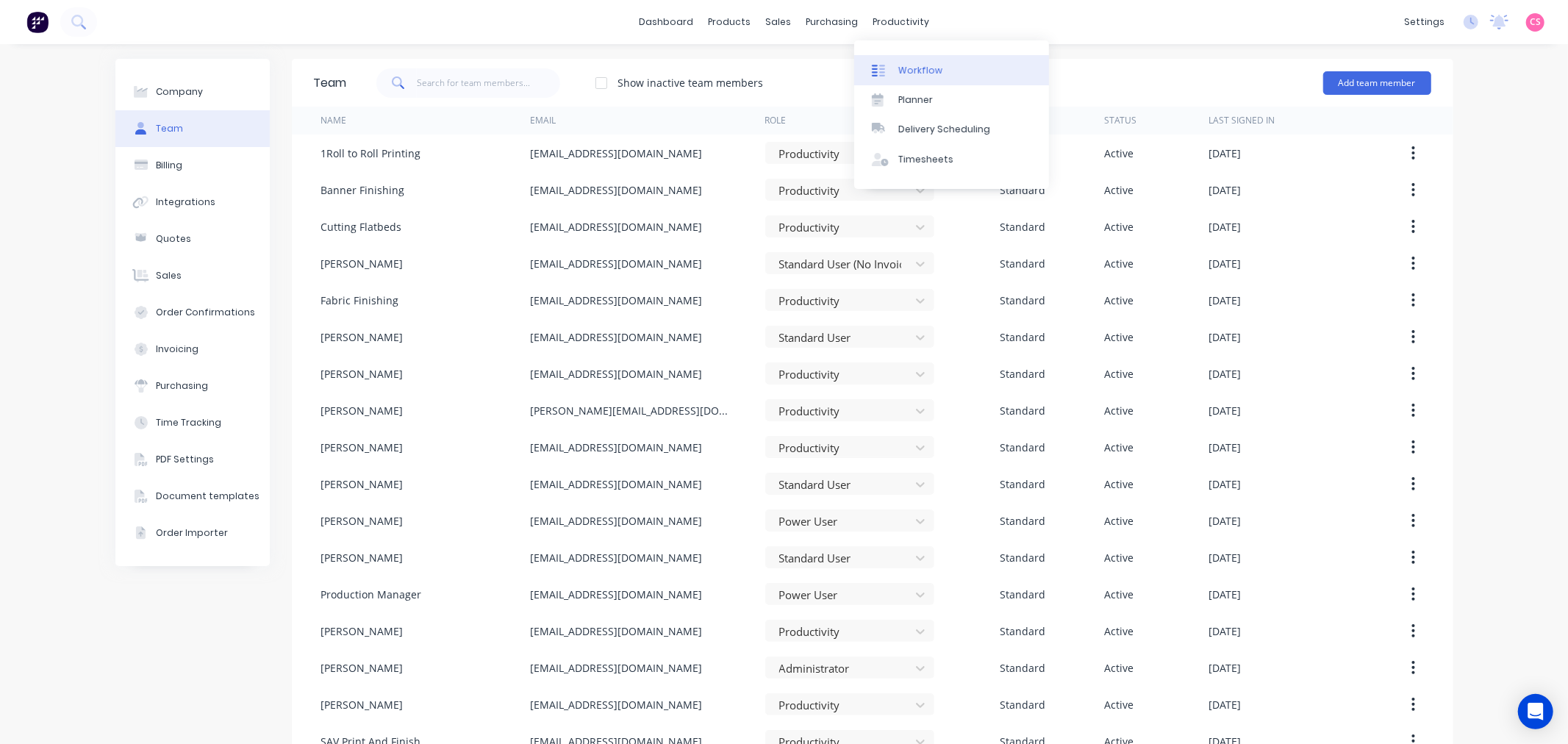
drag, startPoint x: 915, startPoint y: 69, endPoint x: 909, endPoint y: 78, distance: 10.8
click at [915, 70] on div "Workflow" at bounding box center [920, 71] width 44 height 13
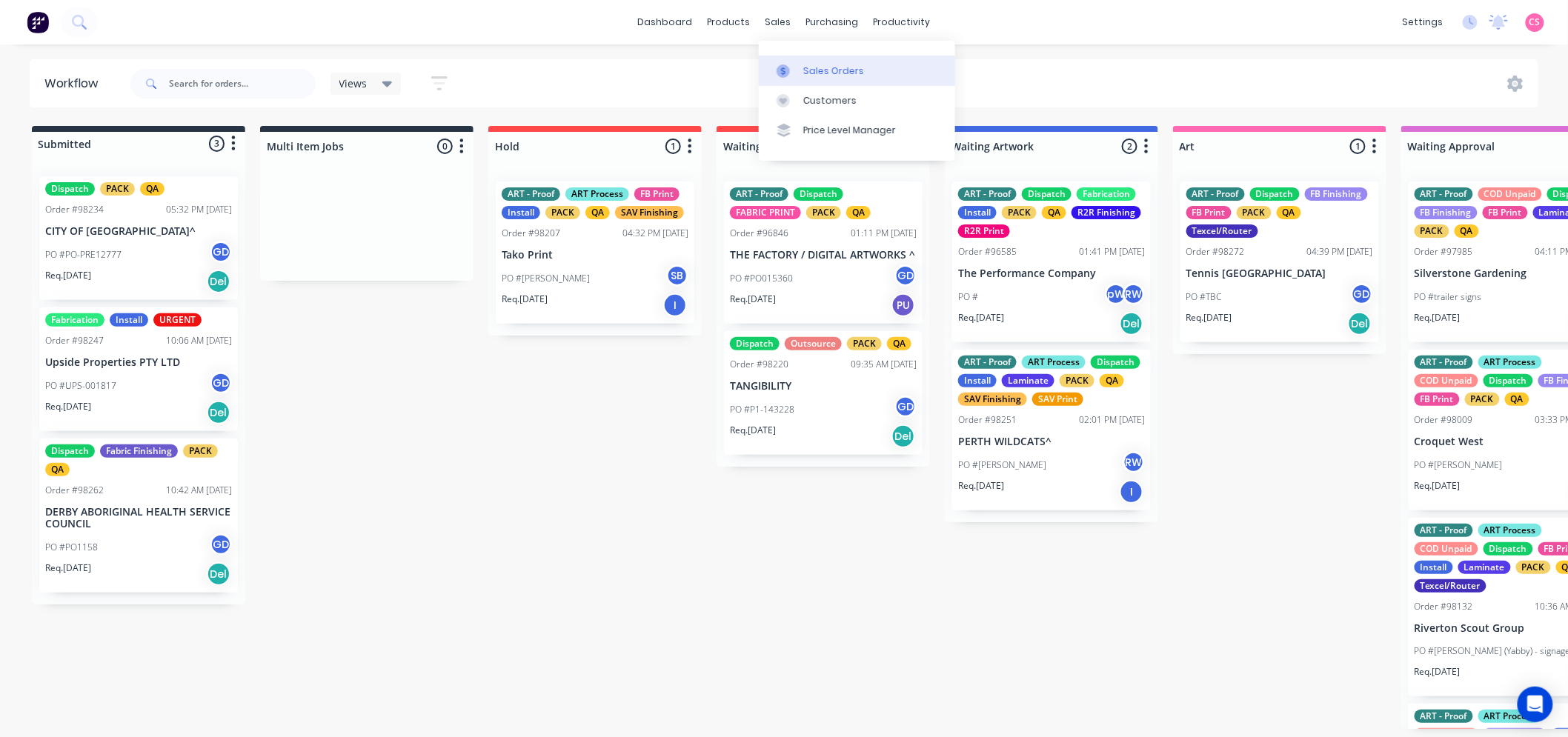
click at [809, 73] on div "Sales Orders" at bounding box center [833, 71] width 61 height 13
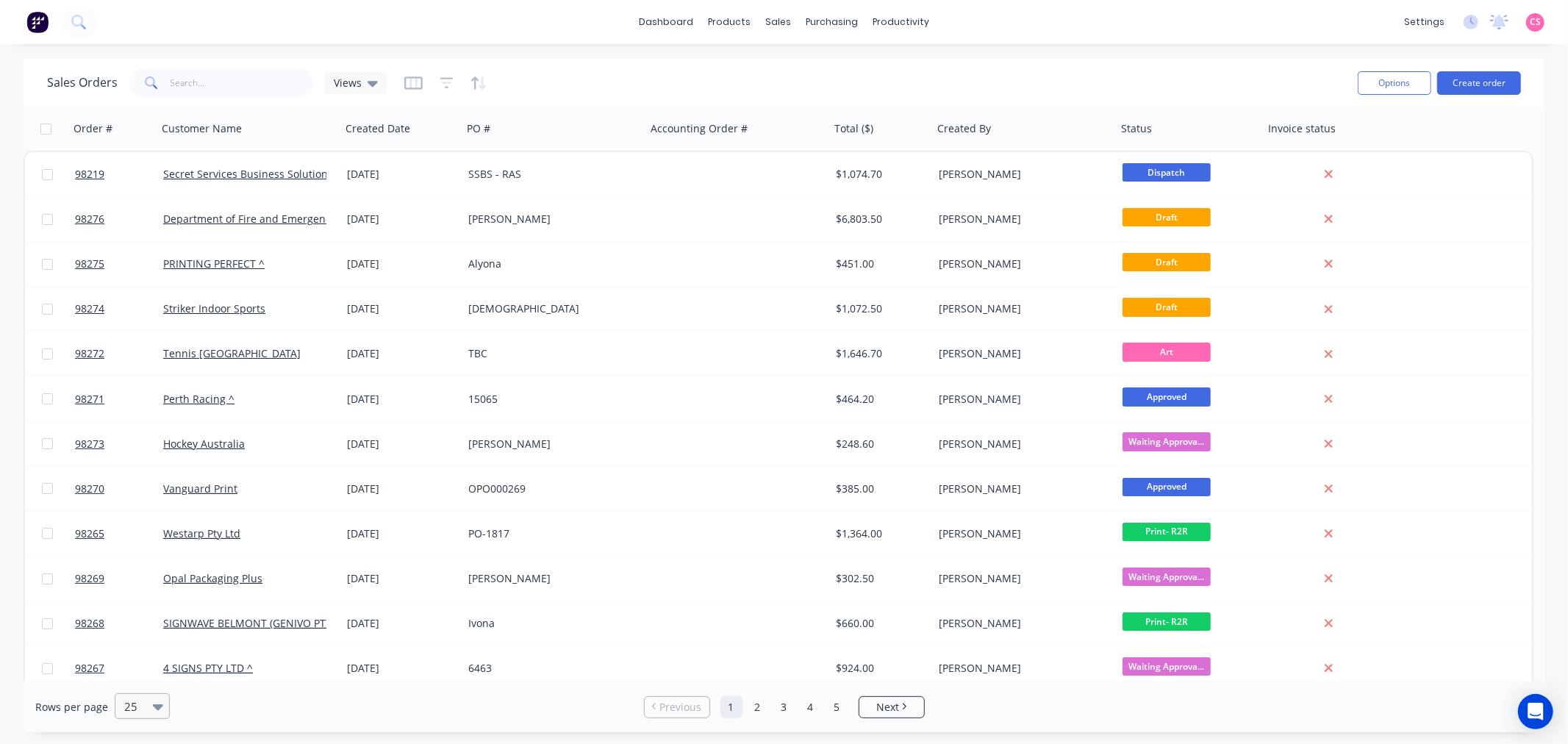
click at [153, 709] on icon at bounding box center [157, 706] width 10 height 16
click at [147, 677] on div "100" at bounding box center [140, 671] width 55 height 27
click at [942, 164] on div "Timesheets" at bounding box center [933, 159] width 55 height 13
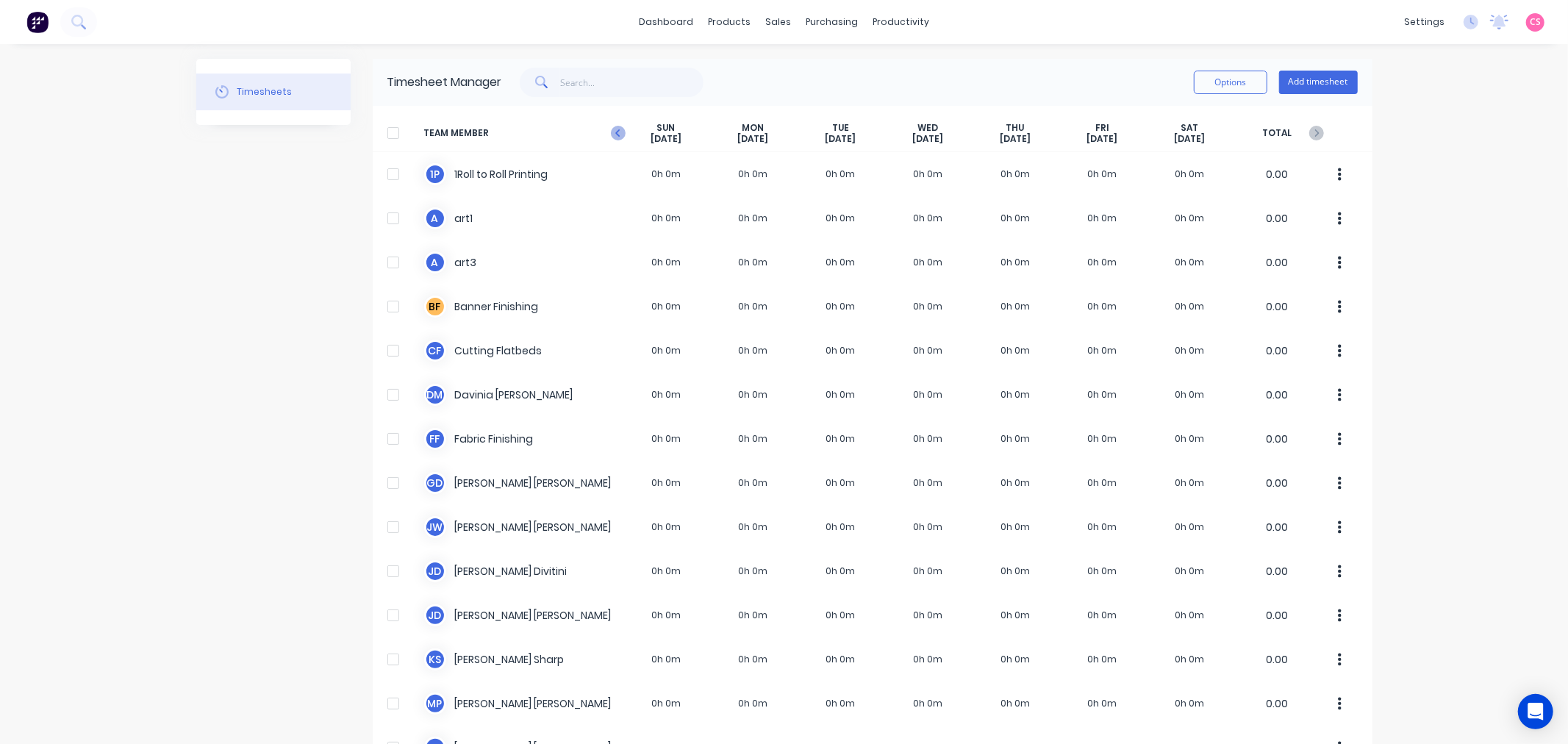
click at [612, 133] on icon at bounding box center [619, 133] width 14 height 14
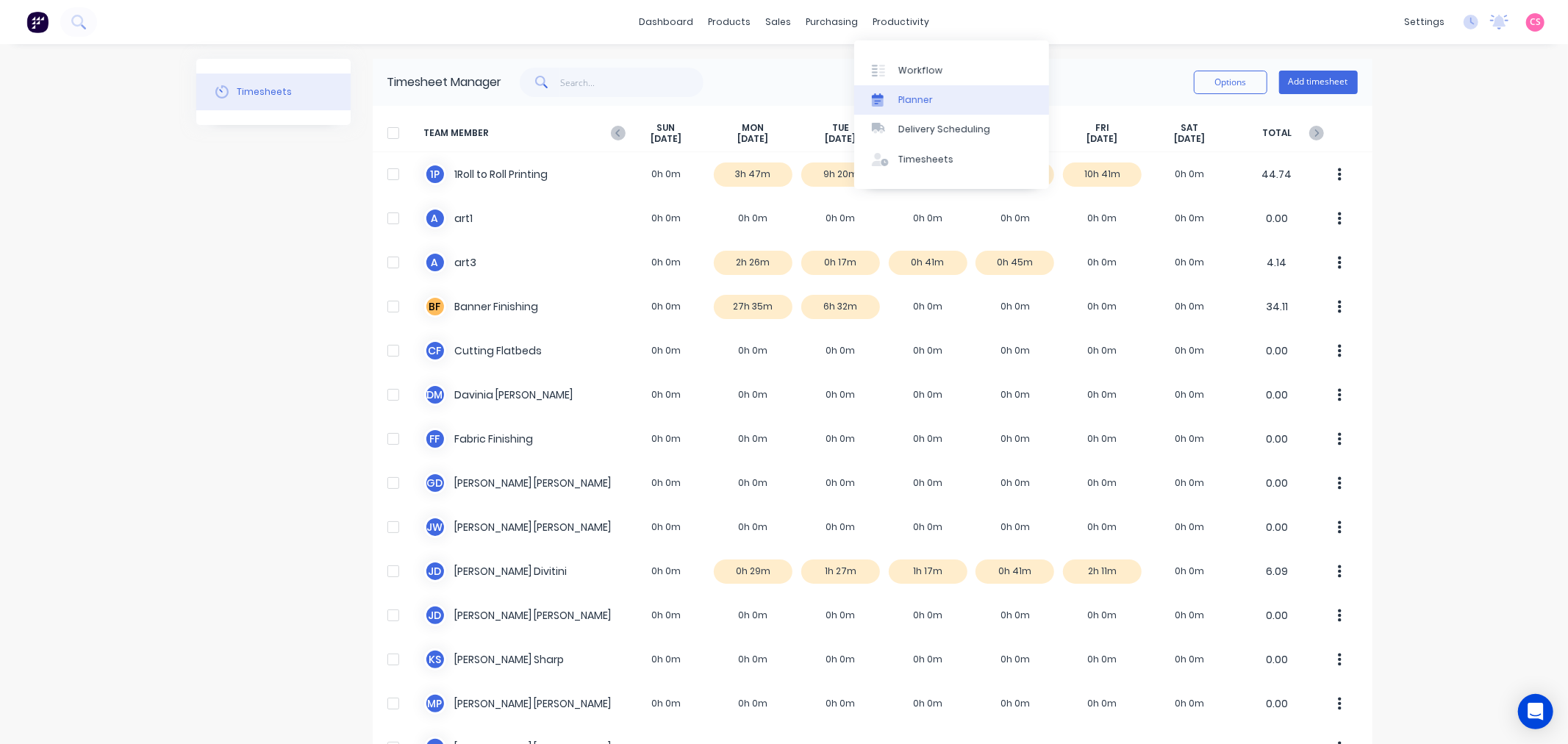
click at [925, 96] on div "Planner" at bounding box center [915, 100] width 35 height 13
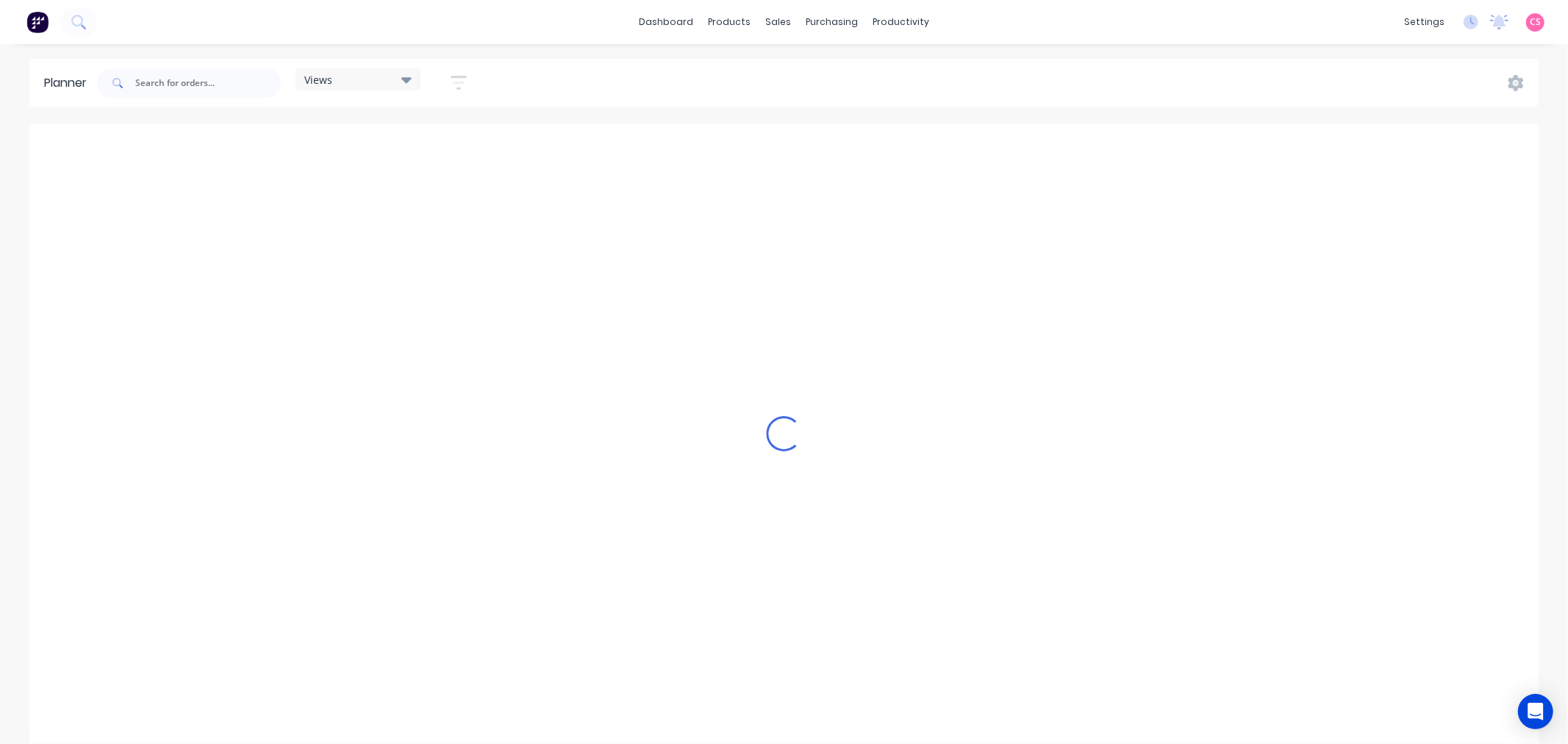
scroll to position [0, 2354]
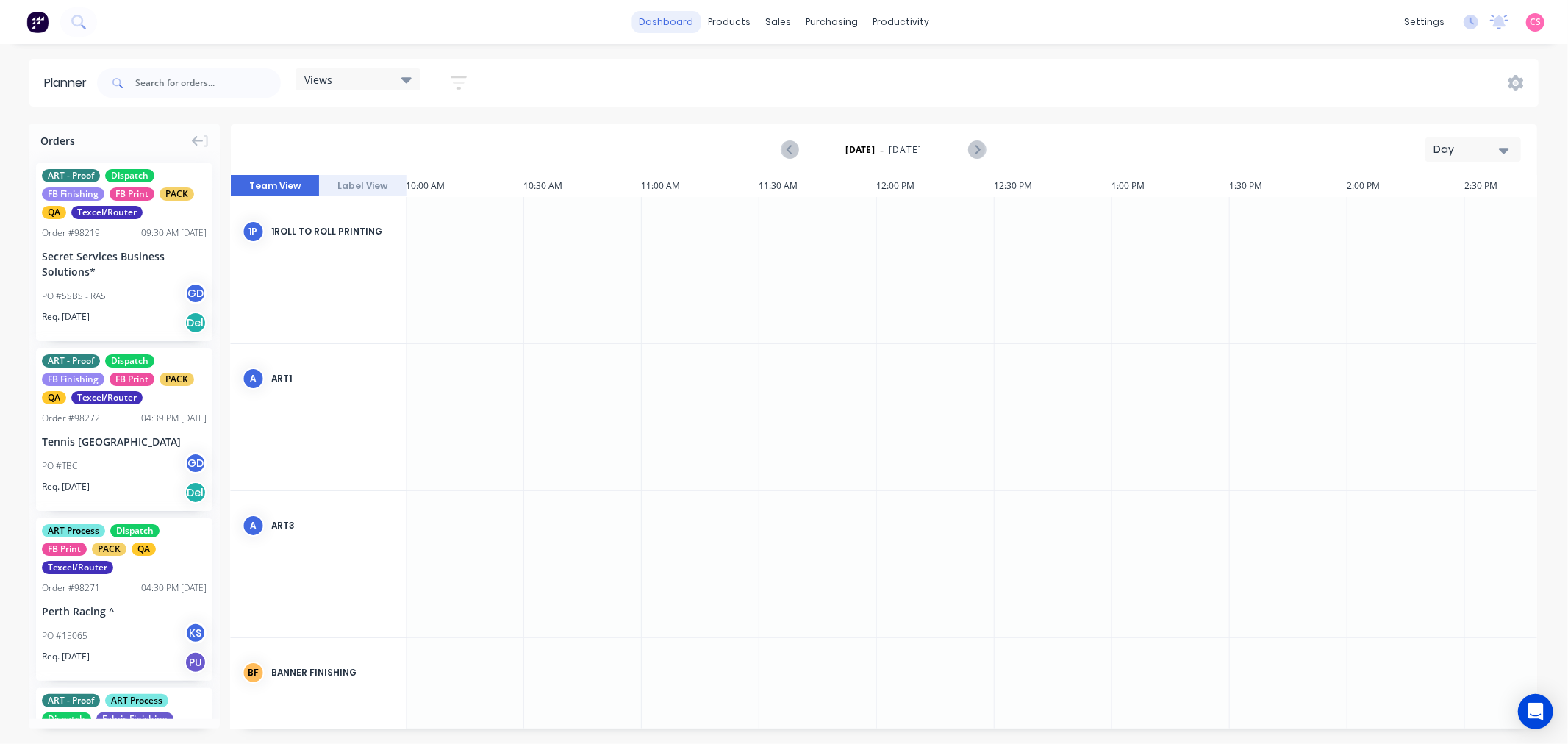
click at [653, 18] on link "dashboard" at bounding box center [666, 22] width 69 height 22
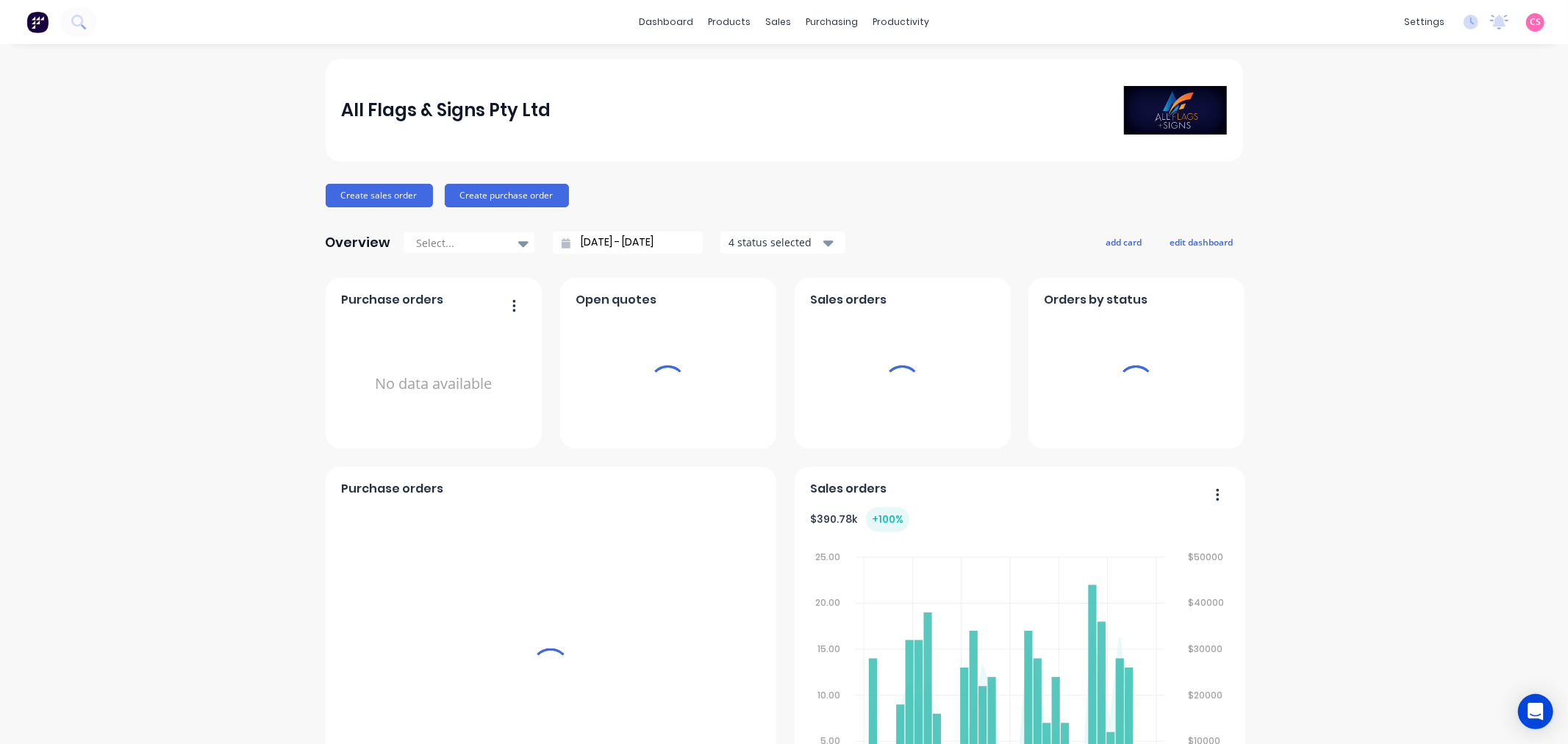
click at [1530, 23] on span "CS" at bounding box center [1536, 22] width 11 height 13
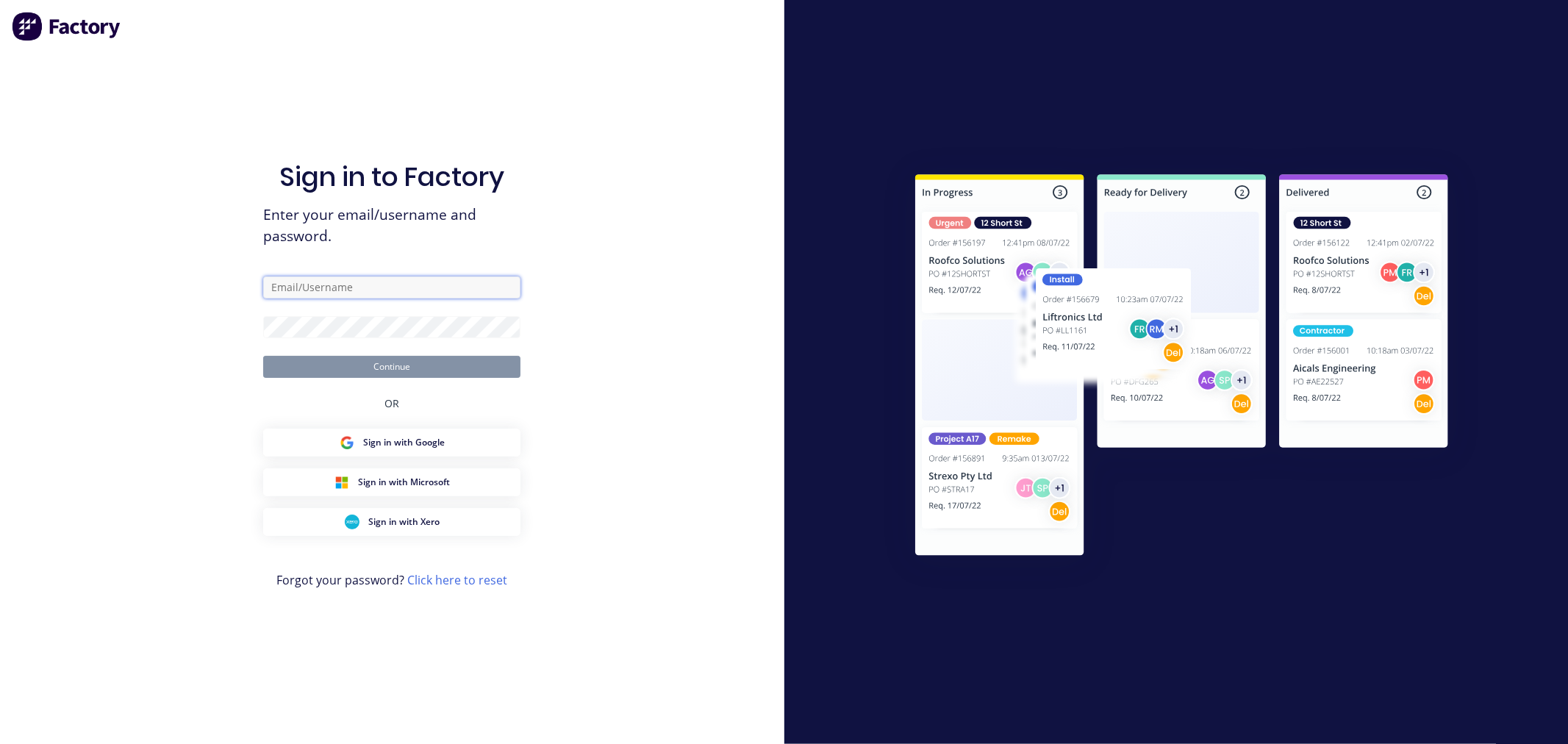
click at [306, 288] on input "text" at bounding box center [392, 287] width 257 height 22
type input "[PERSON_NAME][EMAIL_ADDRESS][DOMAIN_NAME]"
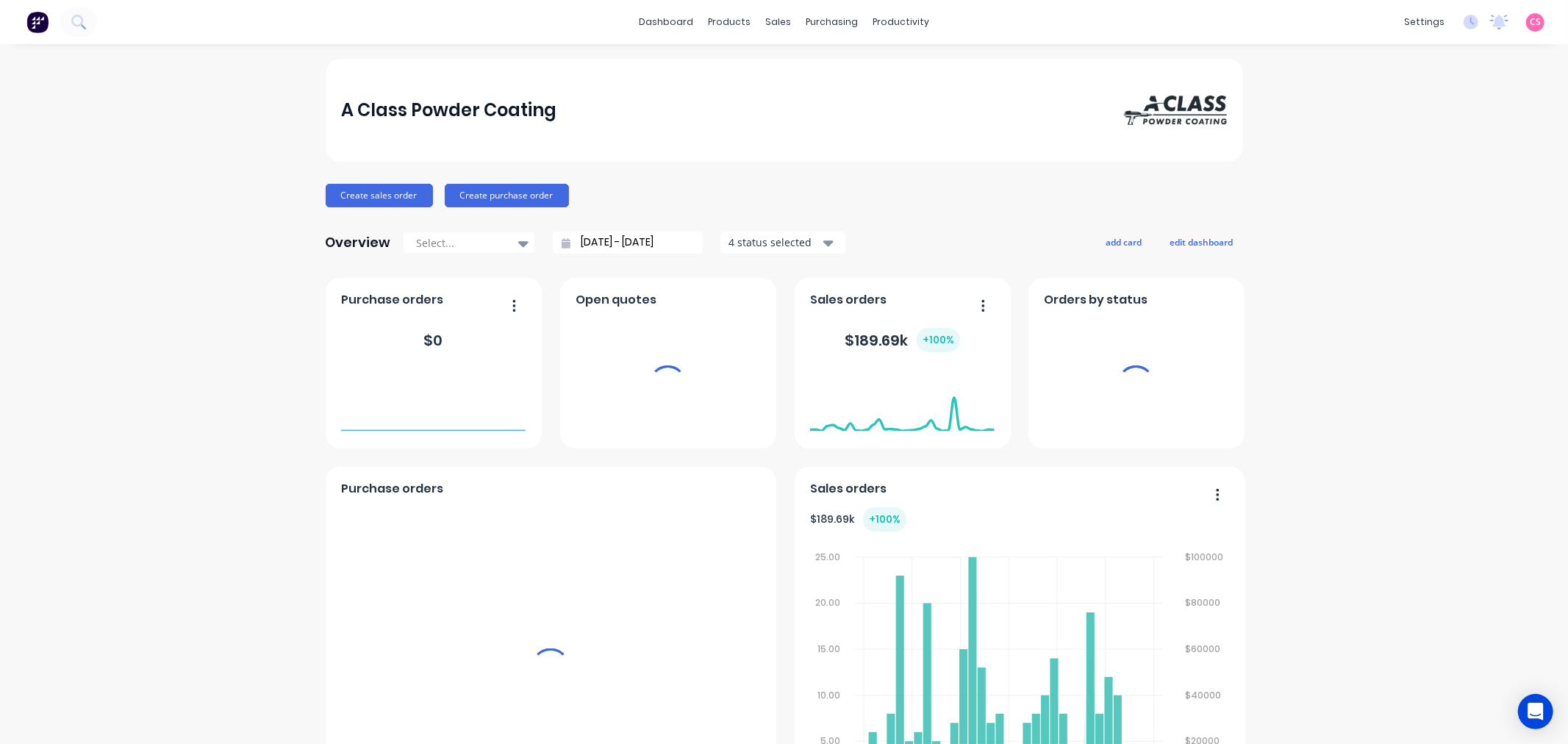
click at [1414, 23] on div "settings" at bounding box center [1424, 22] width 55 height 22
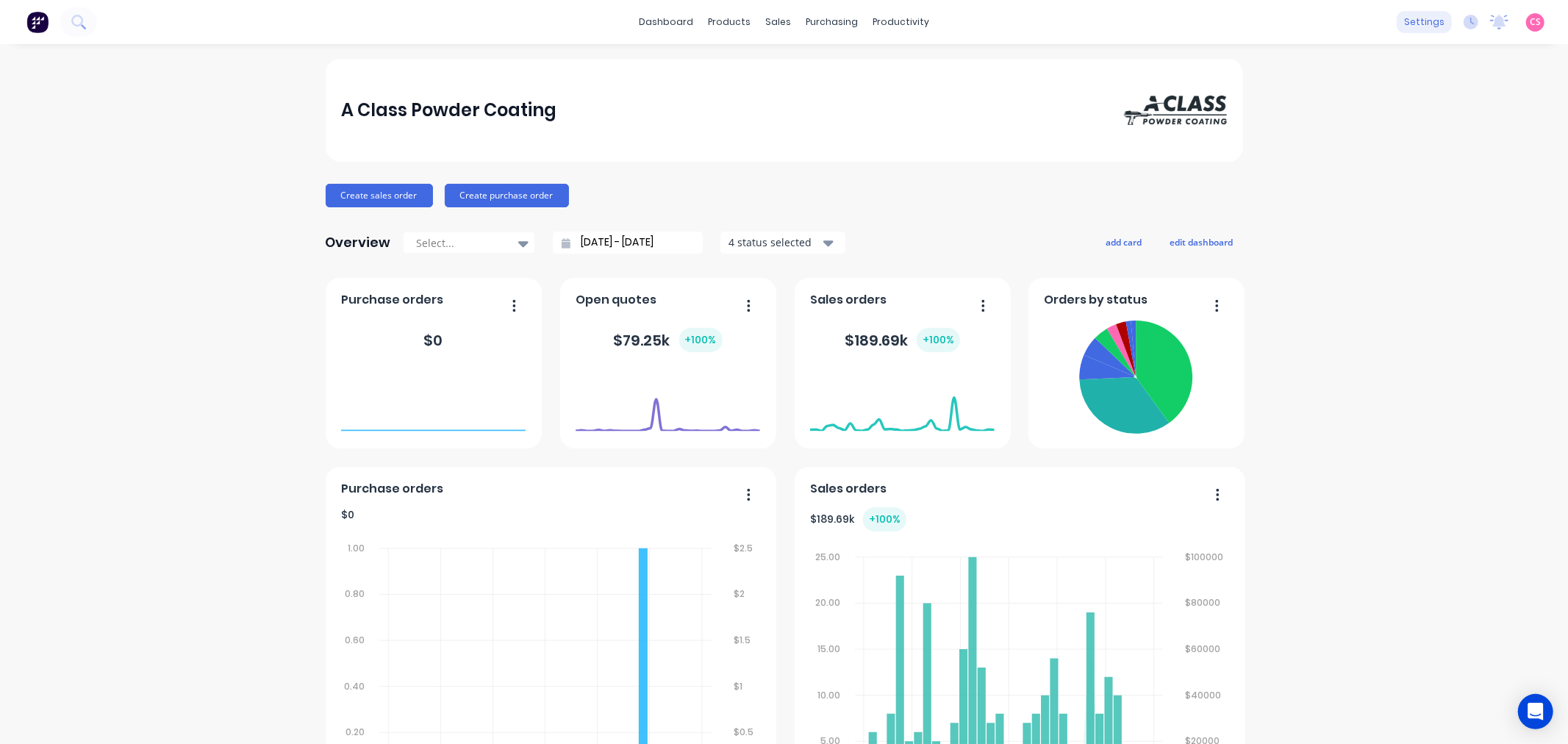
click at [1402, 19] on div "settings" at bounding box center [1424, 22] width 55 height 22
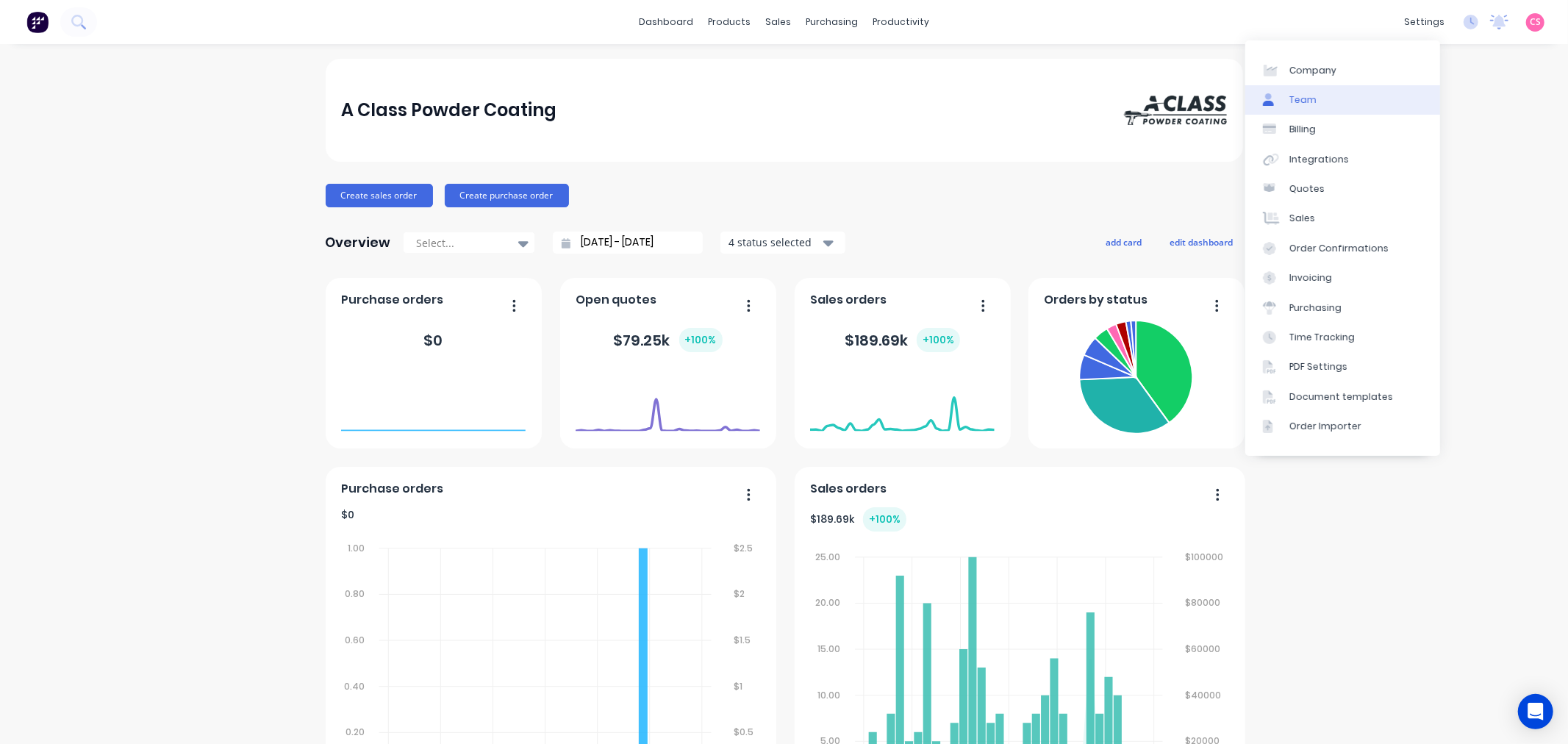
click at [1324, 98] on link "Team" at bounding box center [1342, 100] width 195 height 30
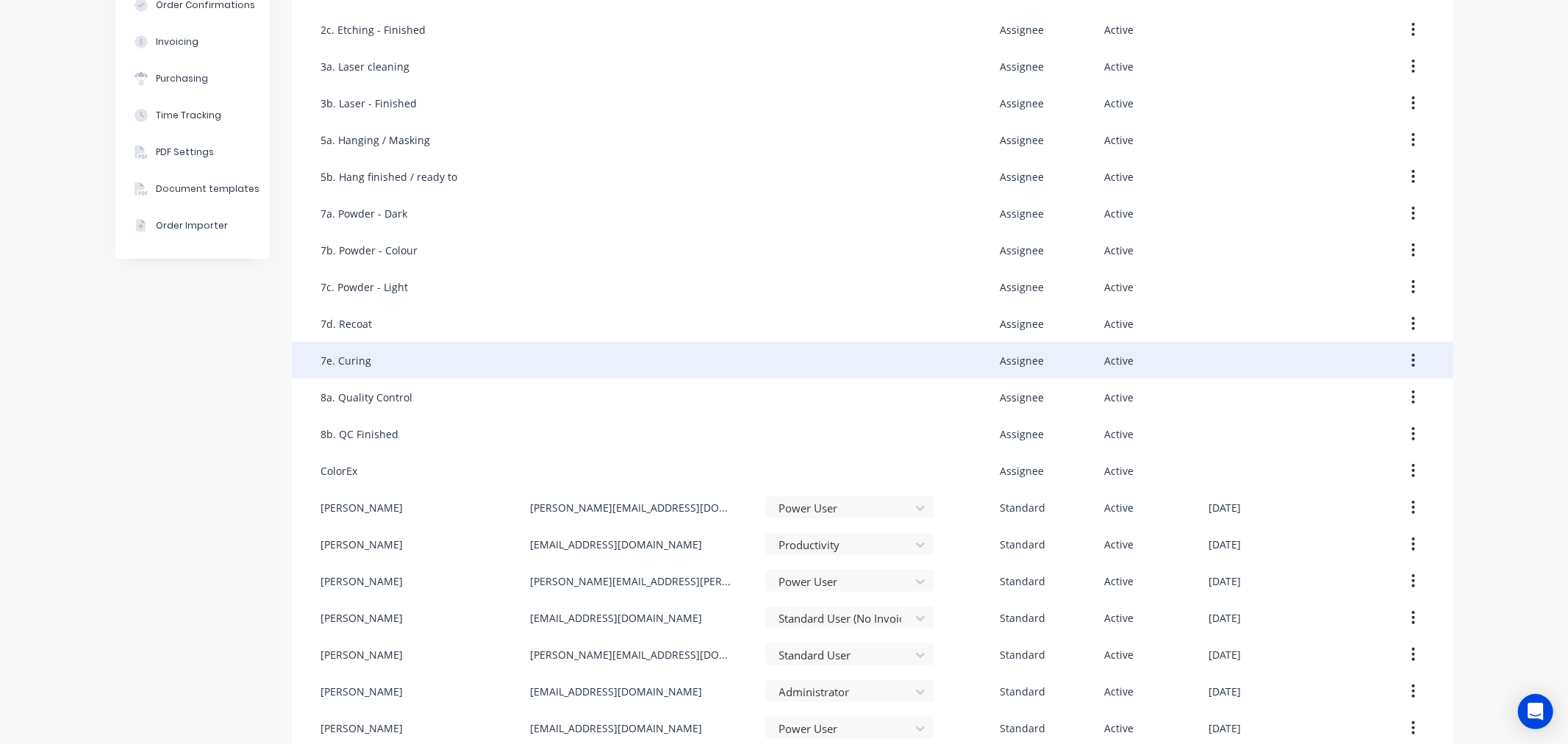
scroll to position [325, 0]
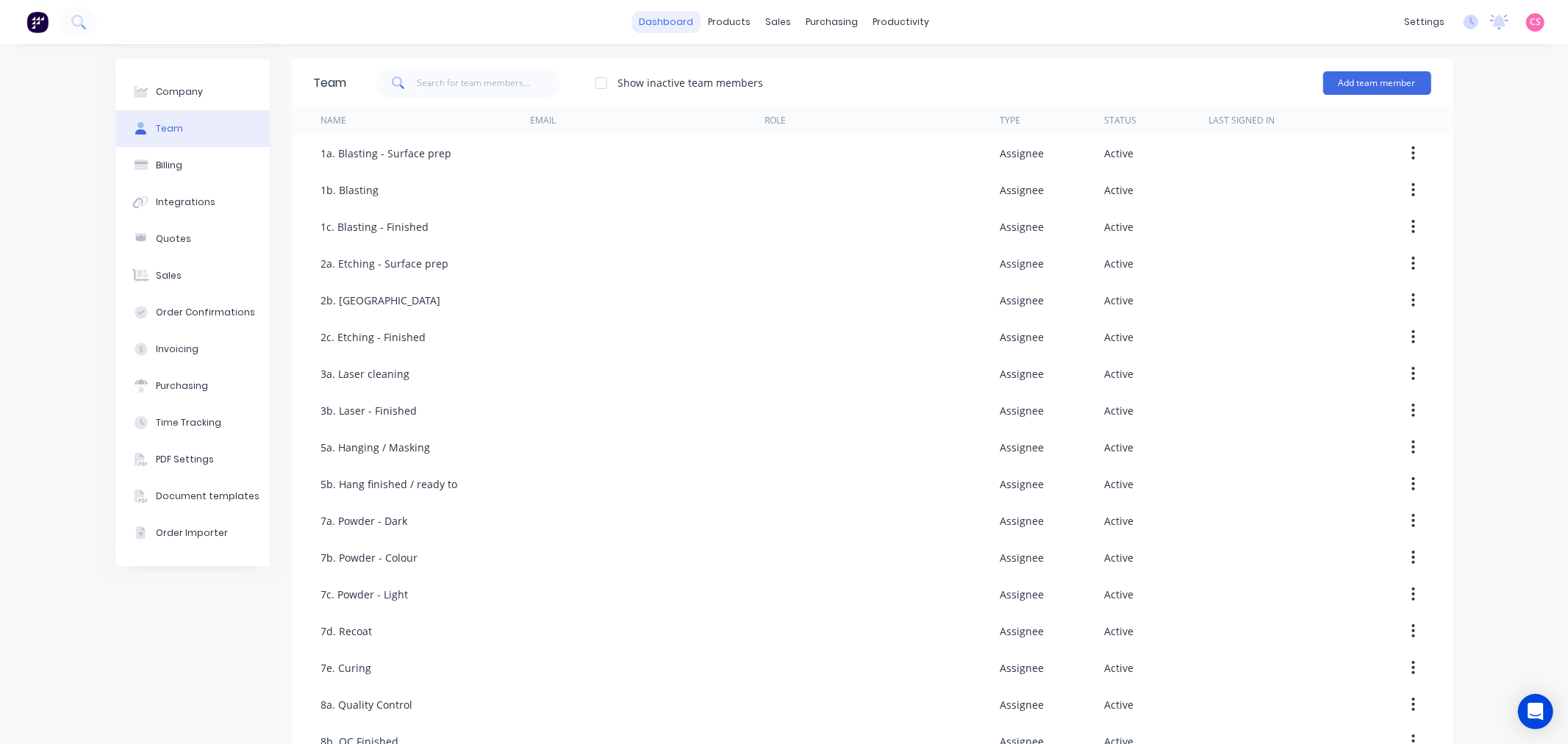
click at [651, 22] on link "dashboard" at bounding box center [666, 22] width 69 height 22
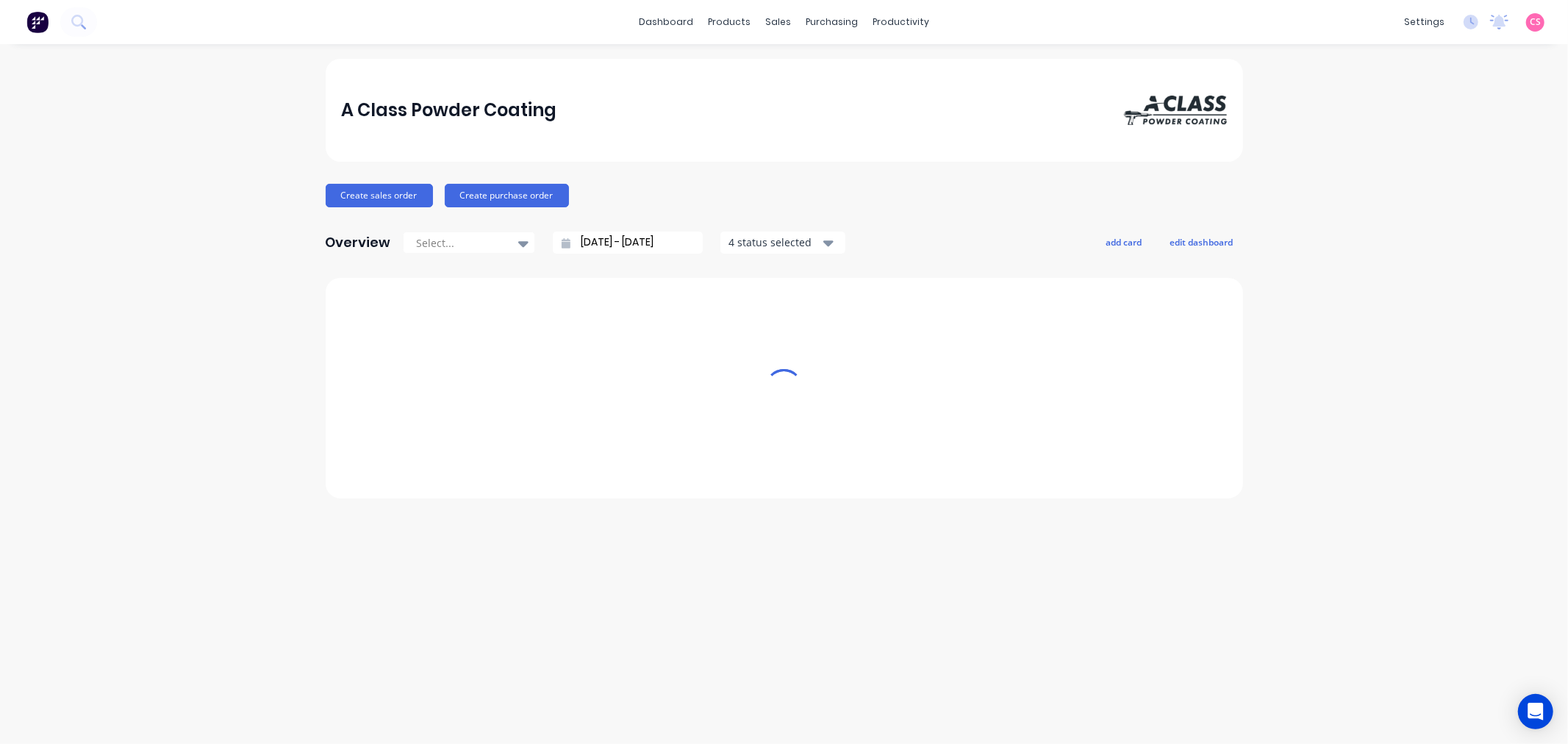
click at [1533, 19] on span "CS" at bounding box center [1536, 22] width 11 height 13
drag, startPoint x: 1409, startPoint y: 180, endPoint x: 1527, endPoint y: 166, distance: 118.8
click at [1410, 181] on div "Sign out" at bounding box center [1410, 184] width 39 height 13
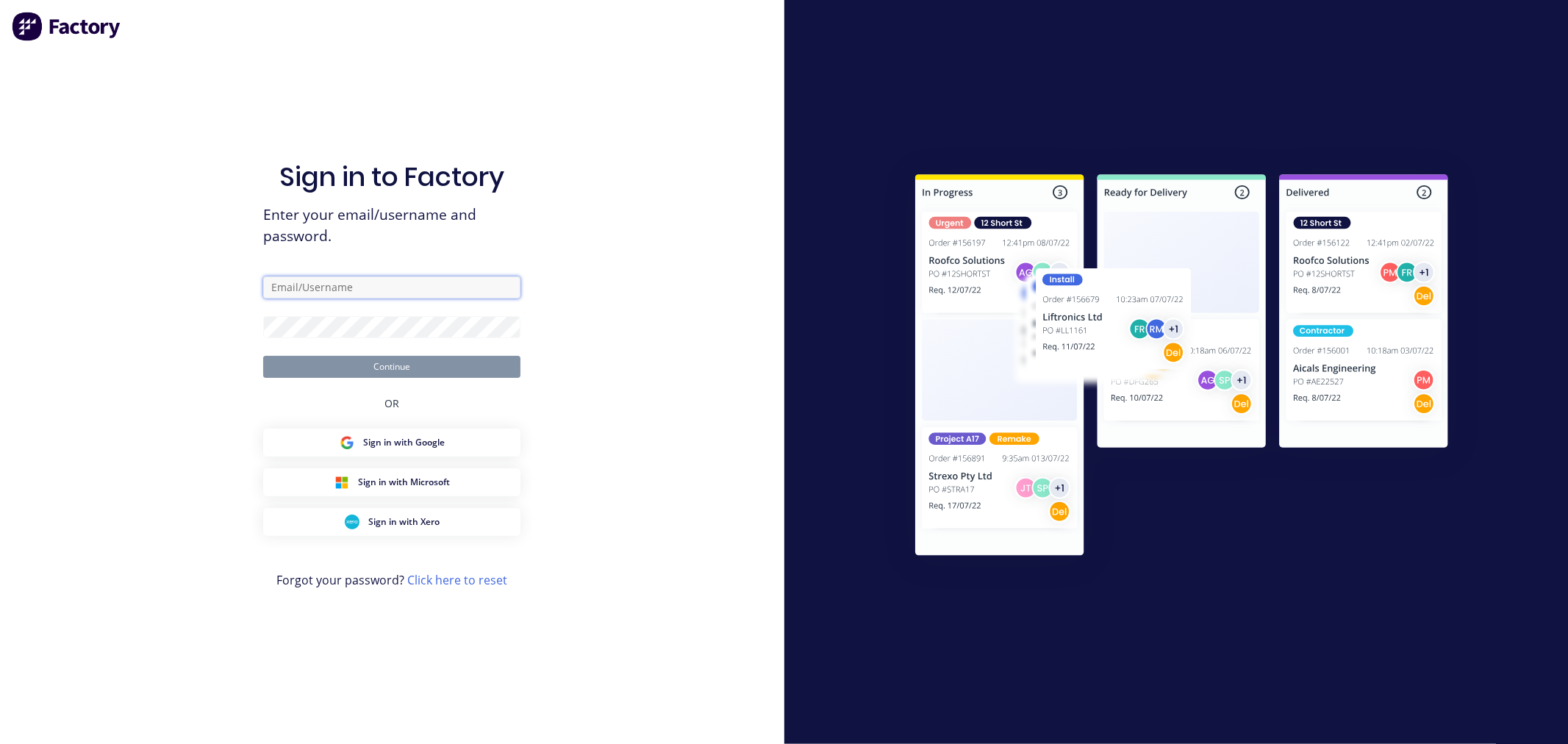
click at [313, 289] on input "text" at bounding box center [392, 287] width 257 height 22
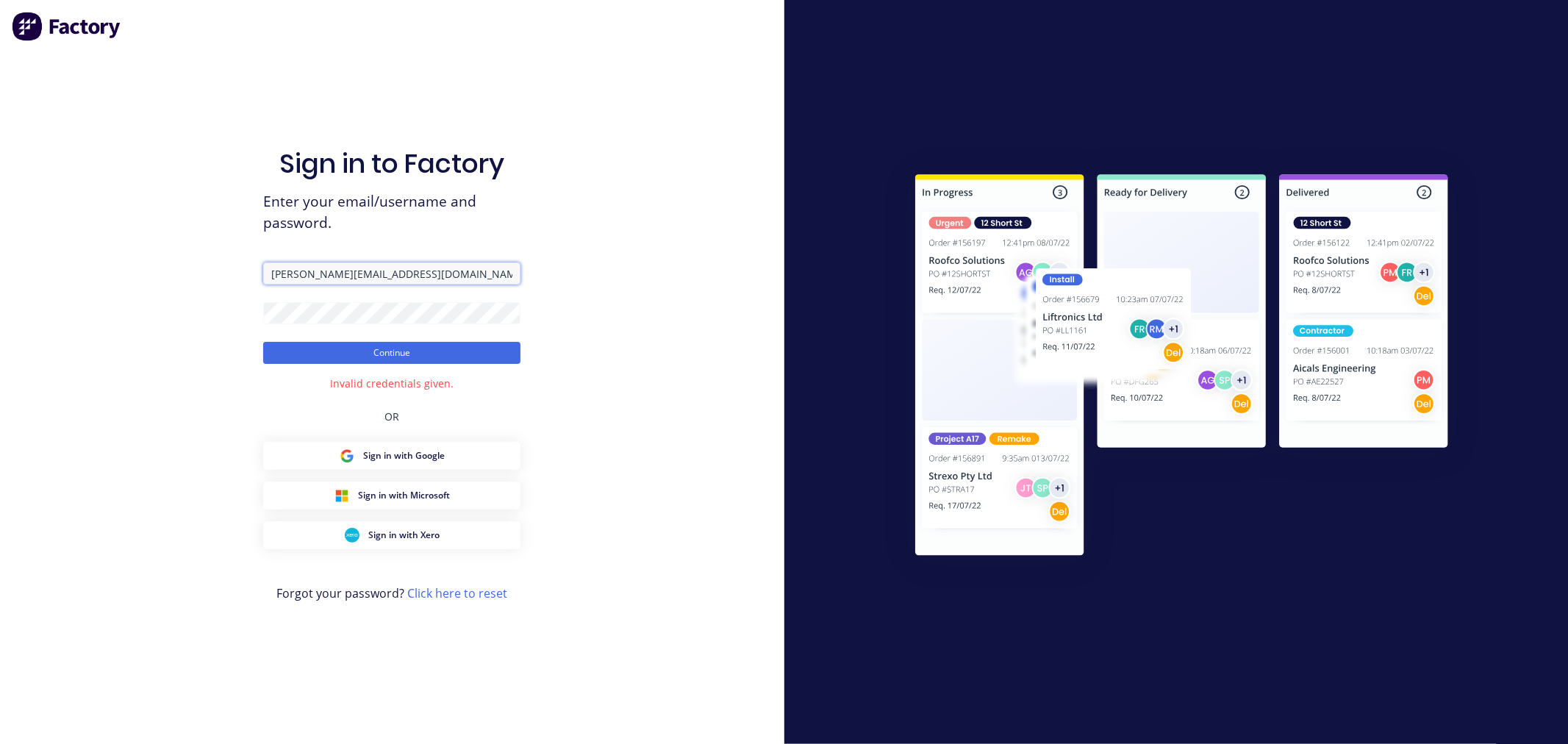
drag, startPoint x: 369, startPoint y: 271, endPoint x: 163, endPoint y: 268, distance: 206.0
click at [163, 268] on div "Sign in to Factory Enter your email/username and password. cathy@factory.app Co…" at bounding box center [392, 372] width 785 height 744
paste input "cathy@factory.app Cathy Sparkes False True cathy_sparkes@hotmail.com cathy_spar…"
drag, startPoint x: 272, startPoint y: 271, endPoint x: 712, endPoint y: 275, distance: 440.0
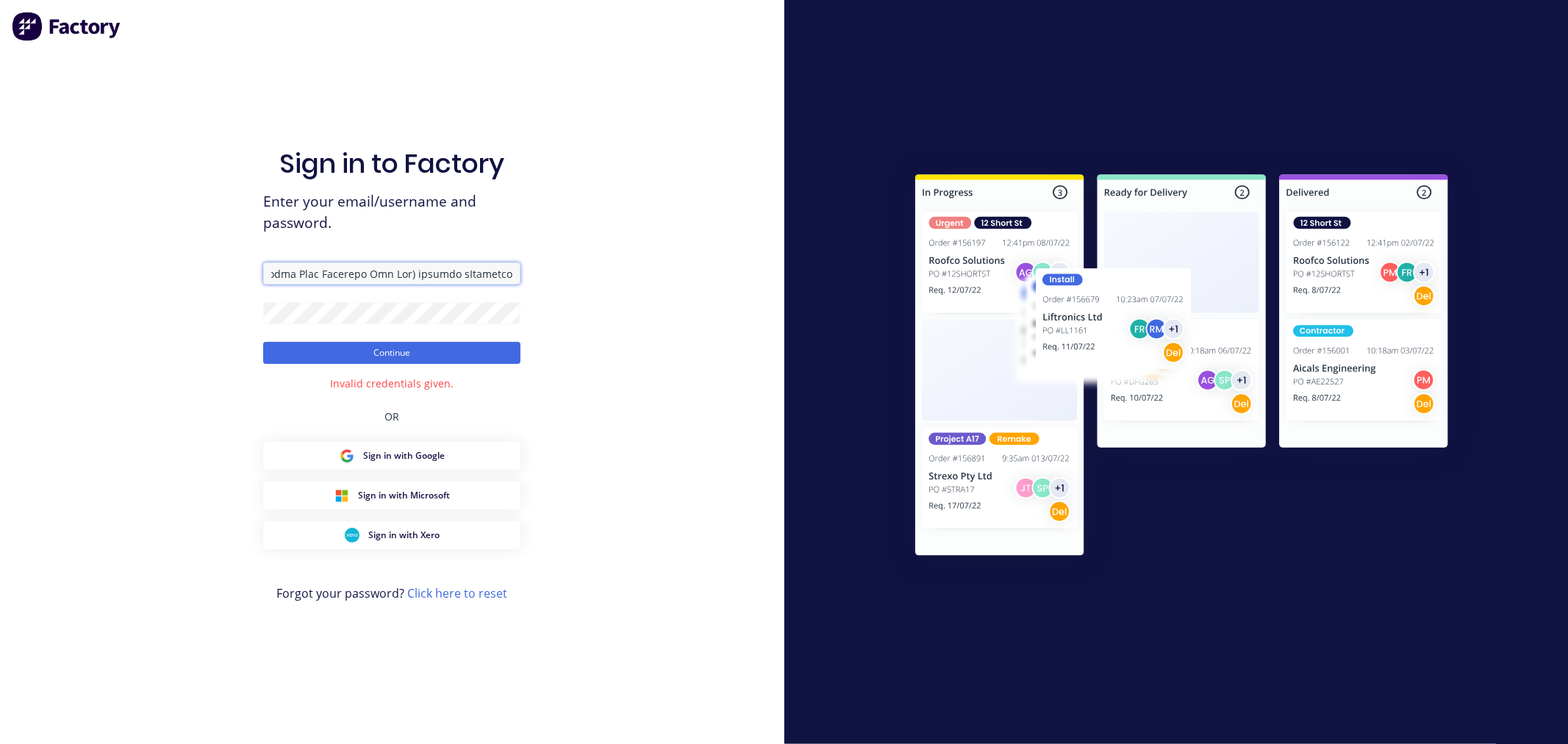
click at [712, 275] on div "Sign in to Factory Enter your email/username and password. Continue Invalid cre…" at bounding box center [392, 372] width 785 height 744
paste input "abbin.com.au"
type input "cathy@abbin.com.au"
click at [417, 360] on button "Continue" at bounding box center [392, 353] width 257 height 22
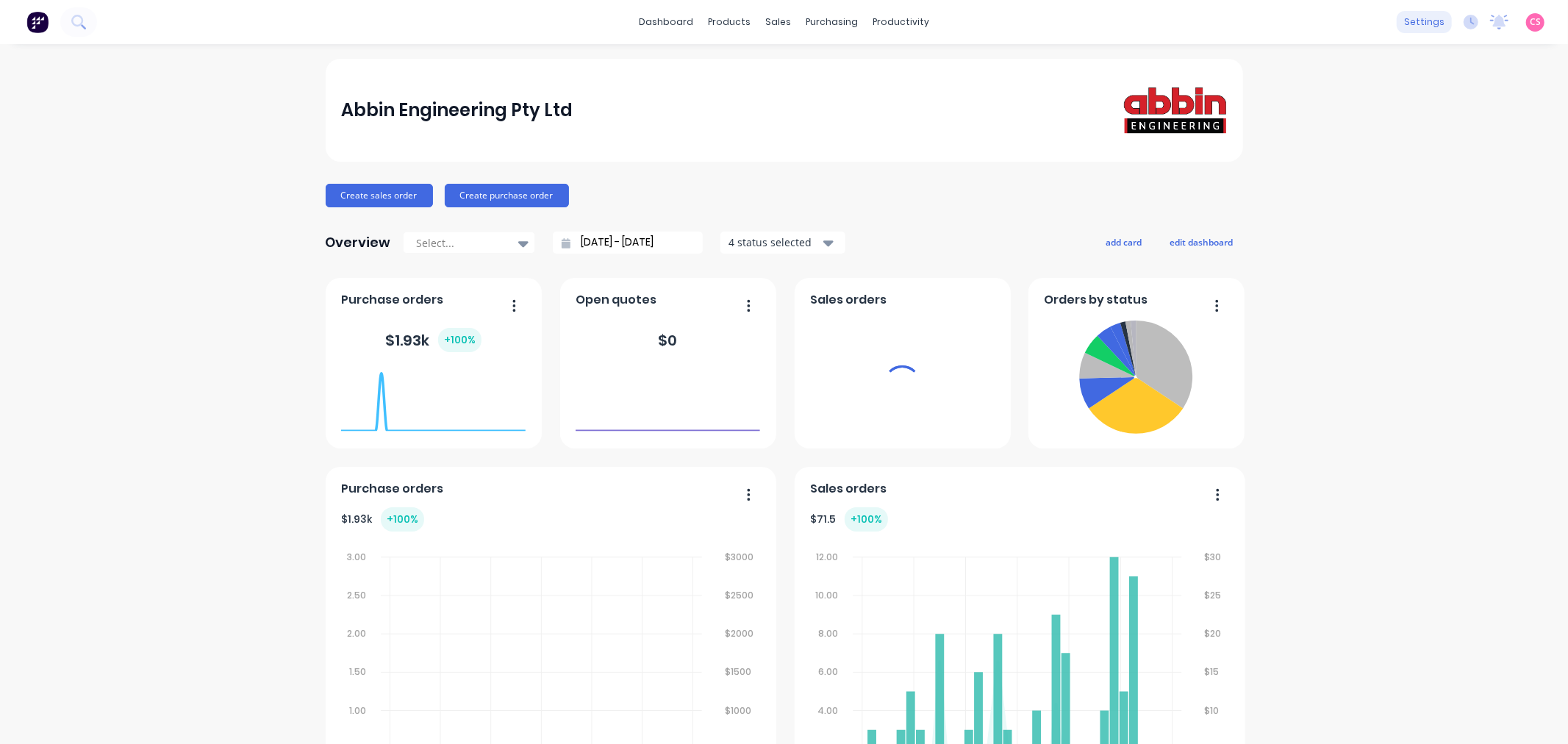
click at [1411, 18] on div "settings" at bounding box center [1424, 22] width 55 height 22
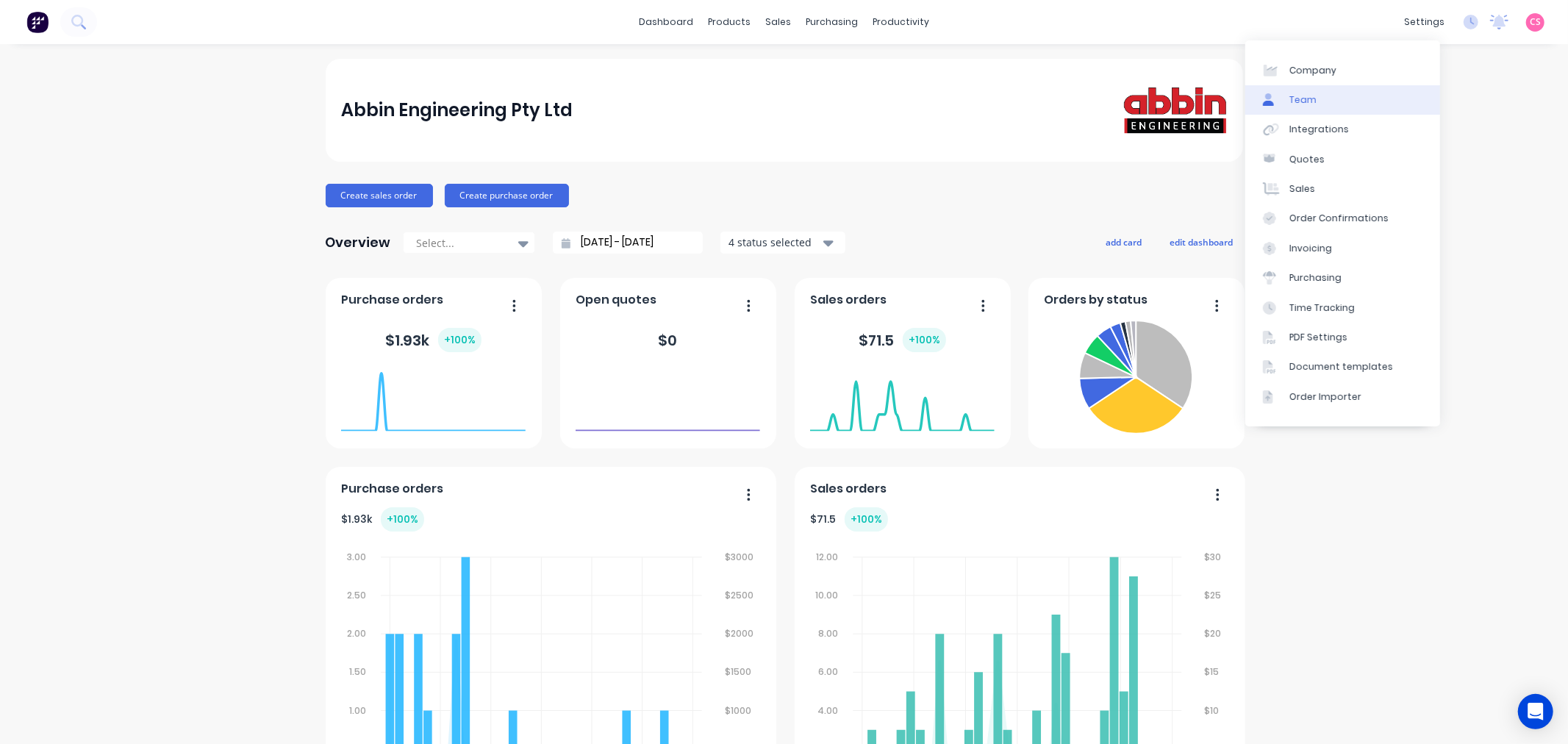
click at [1316, 100] on link "Team" at bounding box center [1342, 100] width 195 height 30
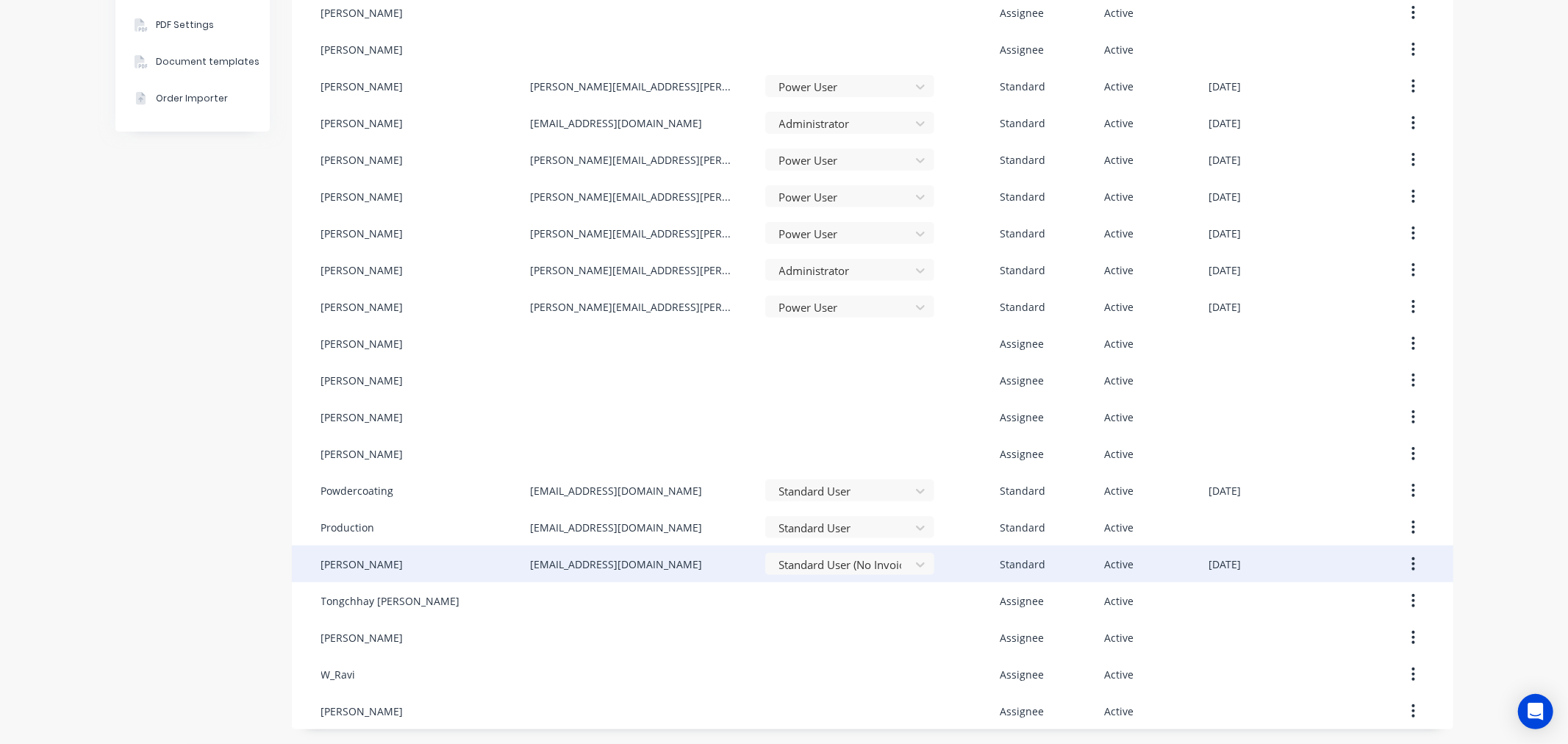
scroll to position [152, 0]
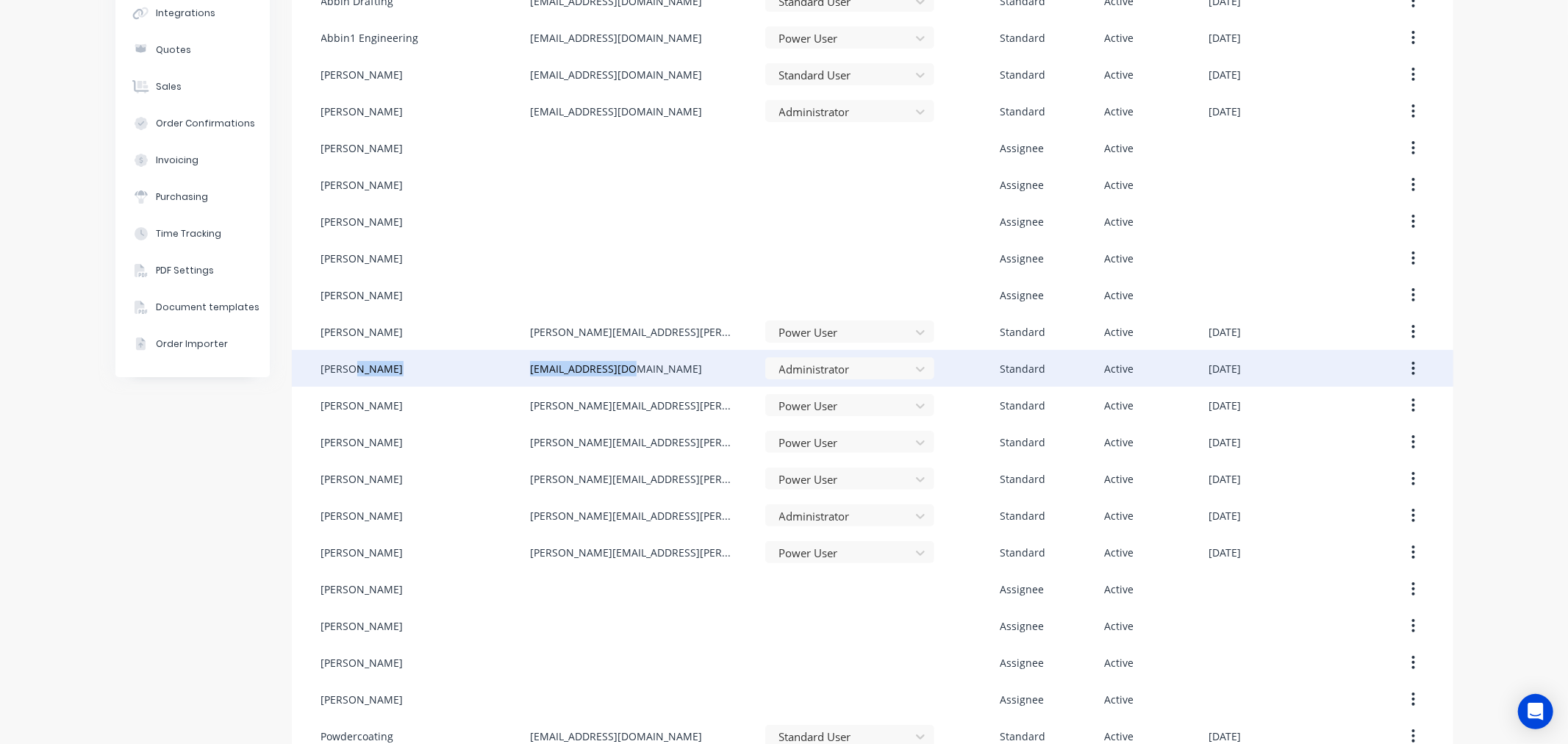
drag, startPoint x: 628, startPoint y: 362, endPoint x: 504, endPoint y: 366, distance: 124.1
click at [504, 366] on div "Gino C ginoc@abbin.com.au Administrator Standard Active August 18th 2025" at bounding box center [872, 369] width 1162 height 37
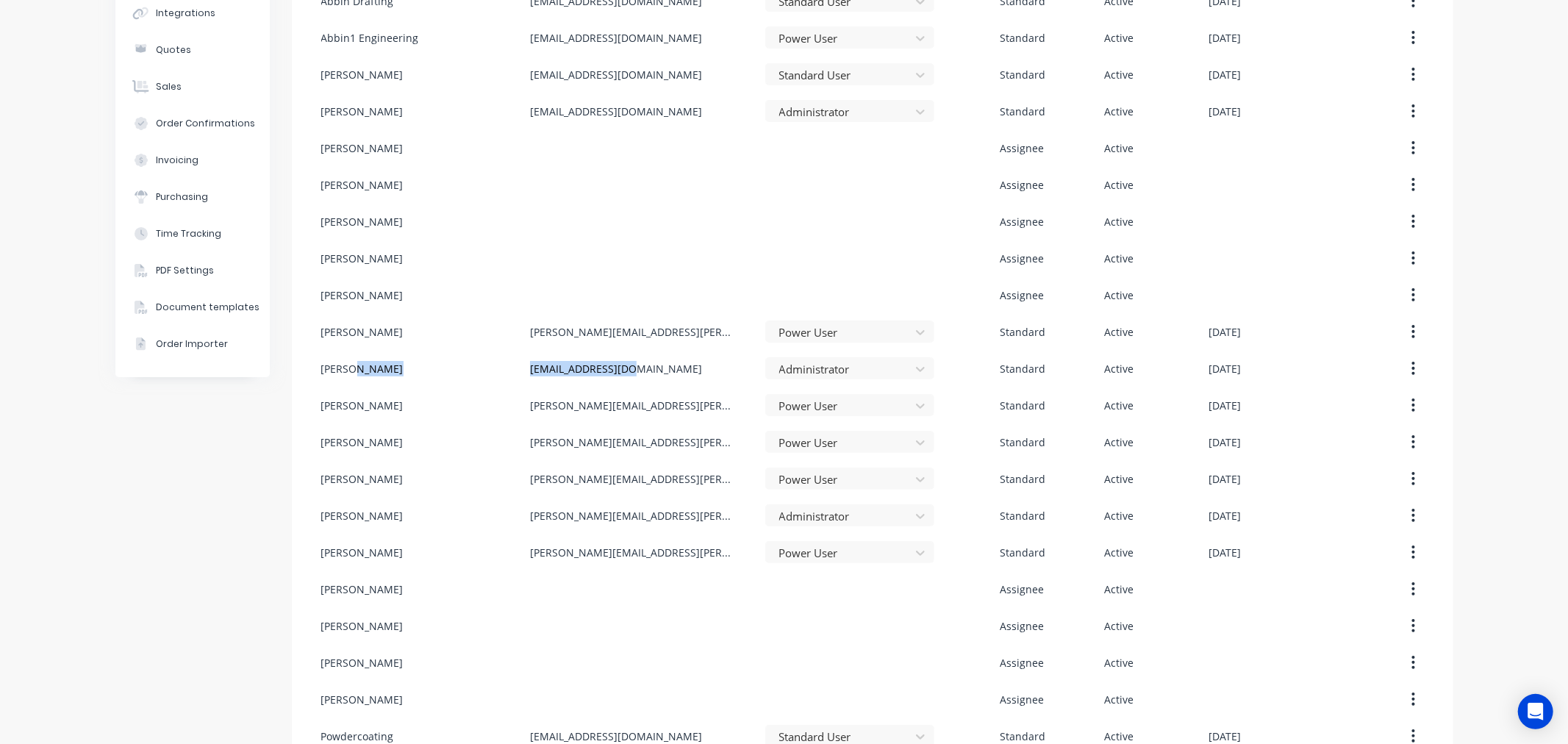
copy div "ginoc@abbin.com.au"
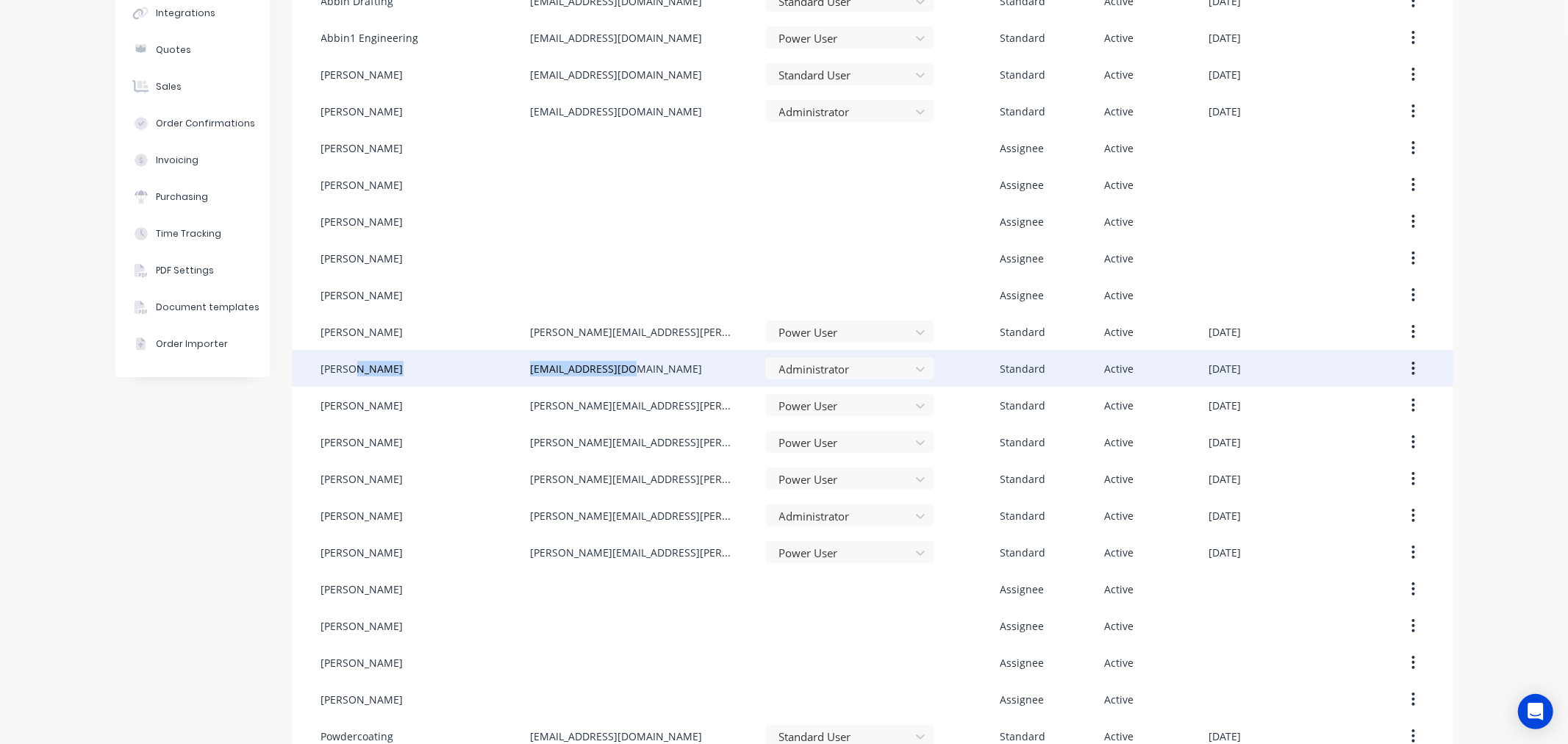
click at [643, 366] on div "ginoc@abbin.com.au" at bounding box center [647, 369] width 235 height 37
drag, startPoint x: 628, startPoint y: 369, endPoint x: 508, endPoint y: 371, distance: 120.0
click at [508, 371] on div "Gino C ginoc@abbin.com.au Administrator Standard Active August 18th 2025" at bounding box center [872, 369] width 1162 height 37
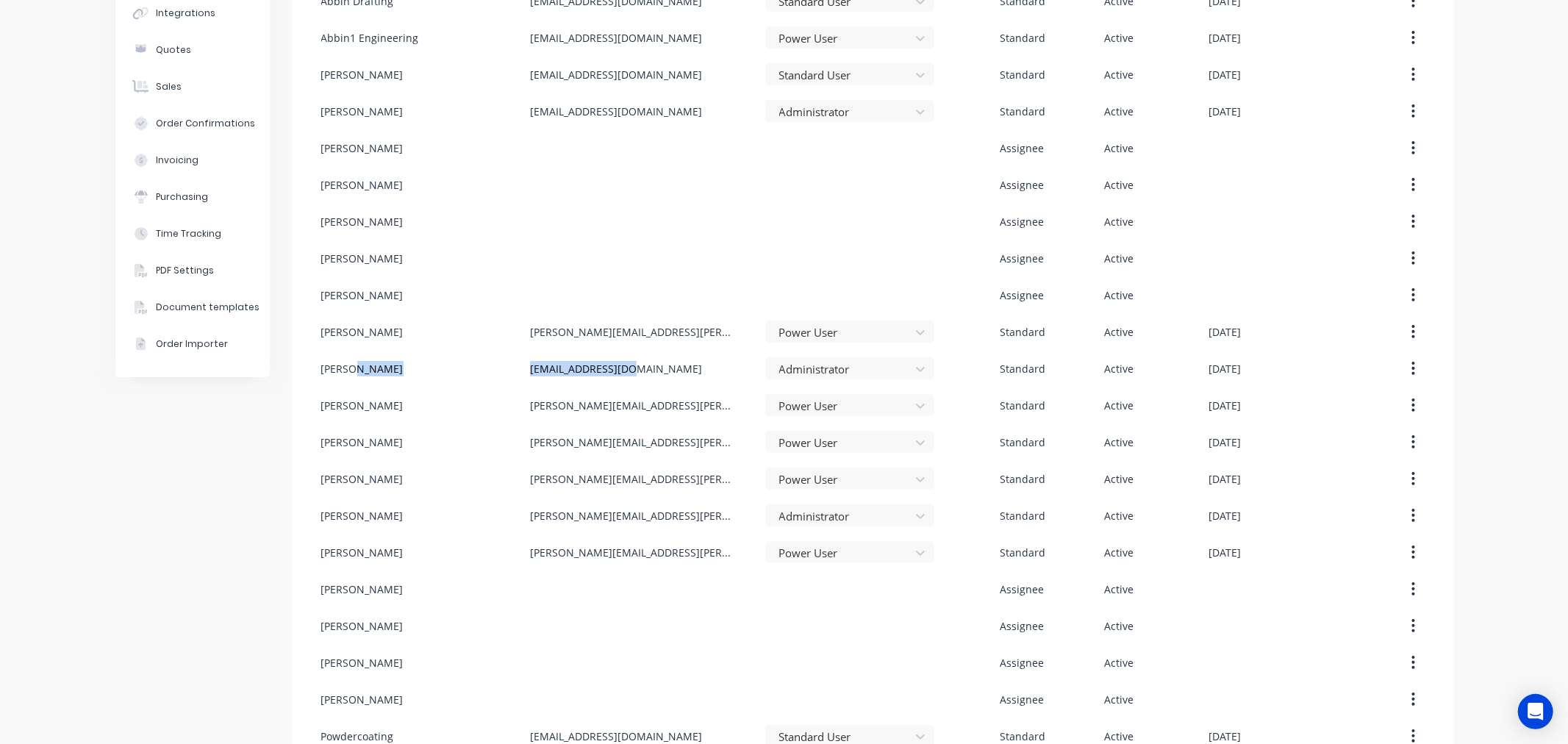
copy div "ginoc@abbin.com.au"
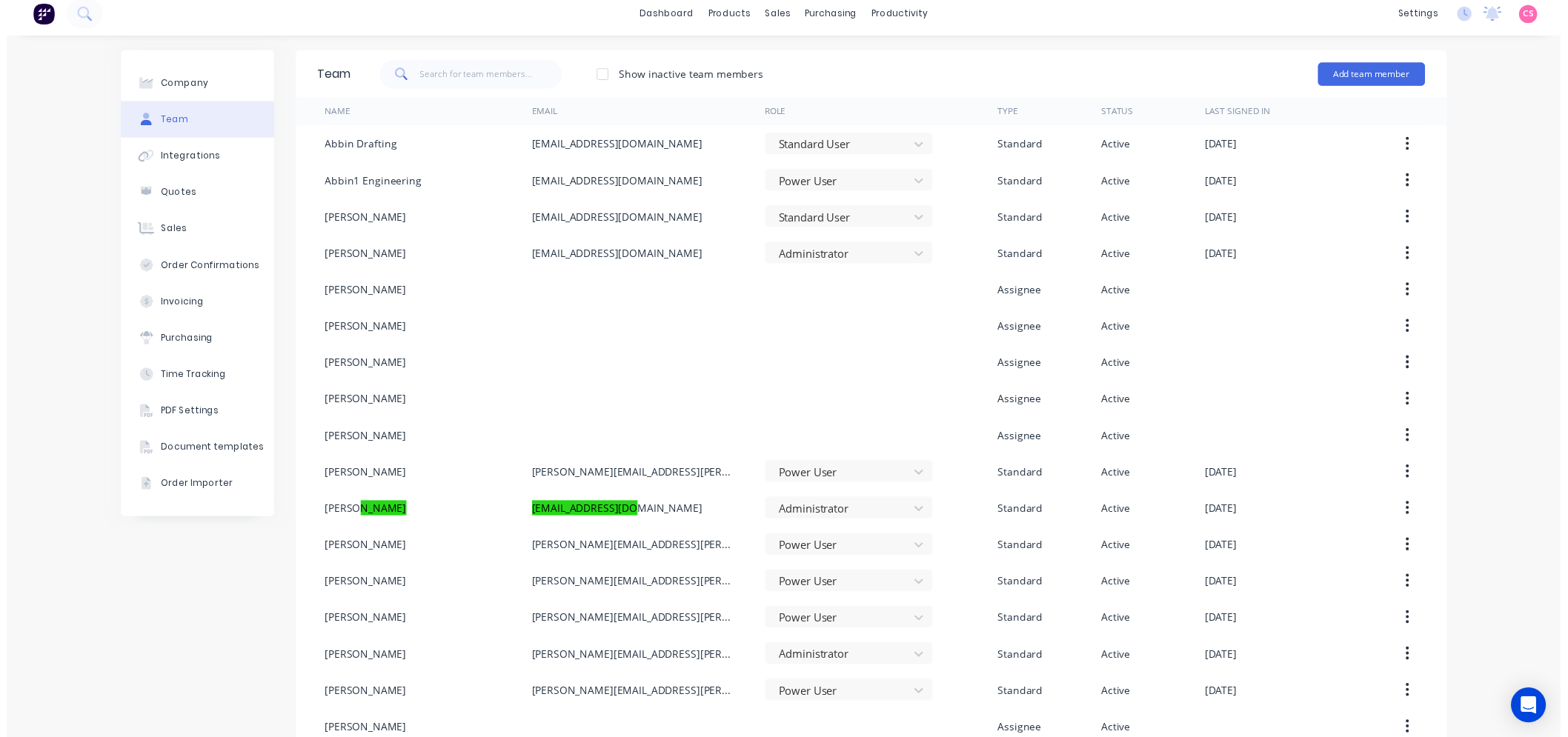
scroll to position [0, 0]
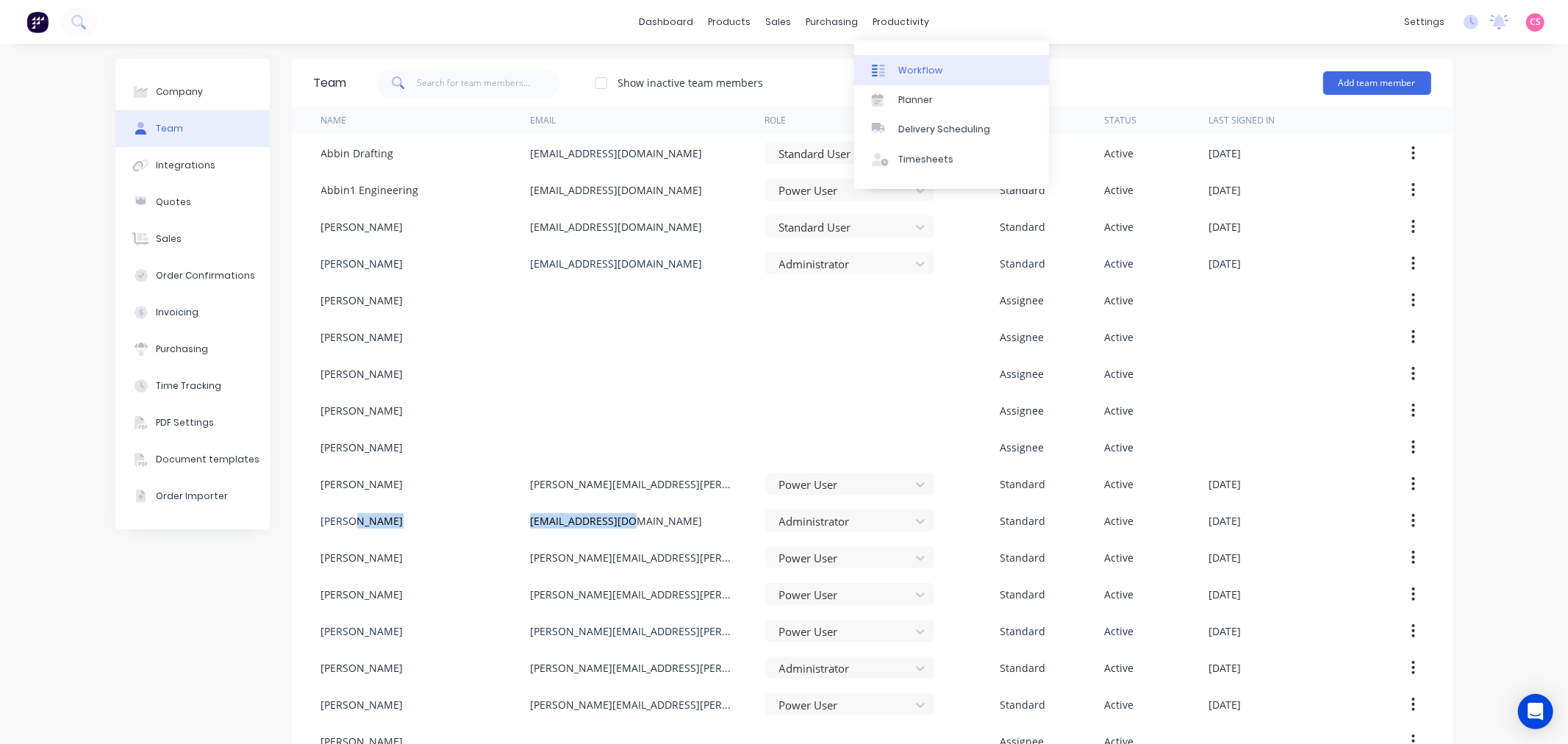
click at [914, 72] on div "Workflow" at bounding box center [920, 71] width 44 height 13
